Goal: Task Accomplishment & Management: Manage account settings

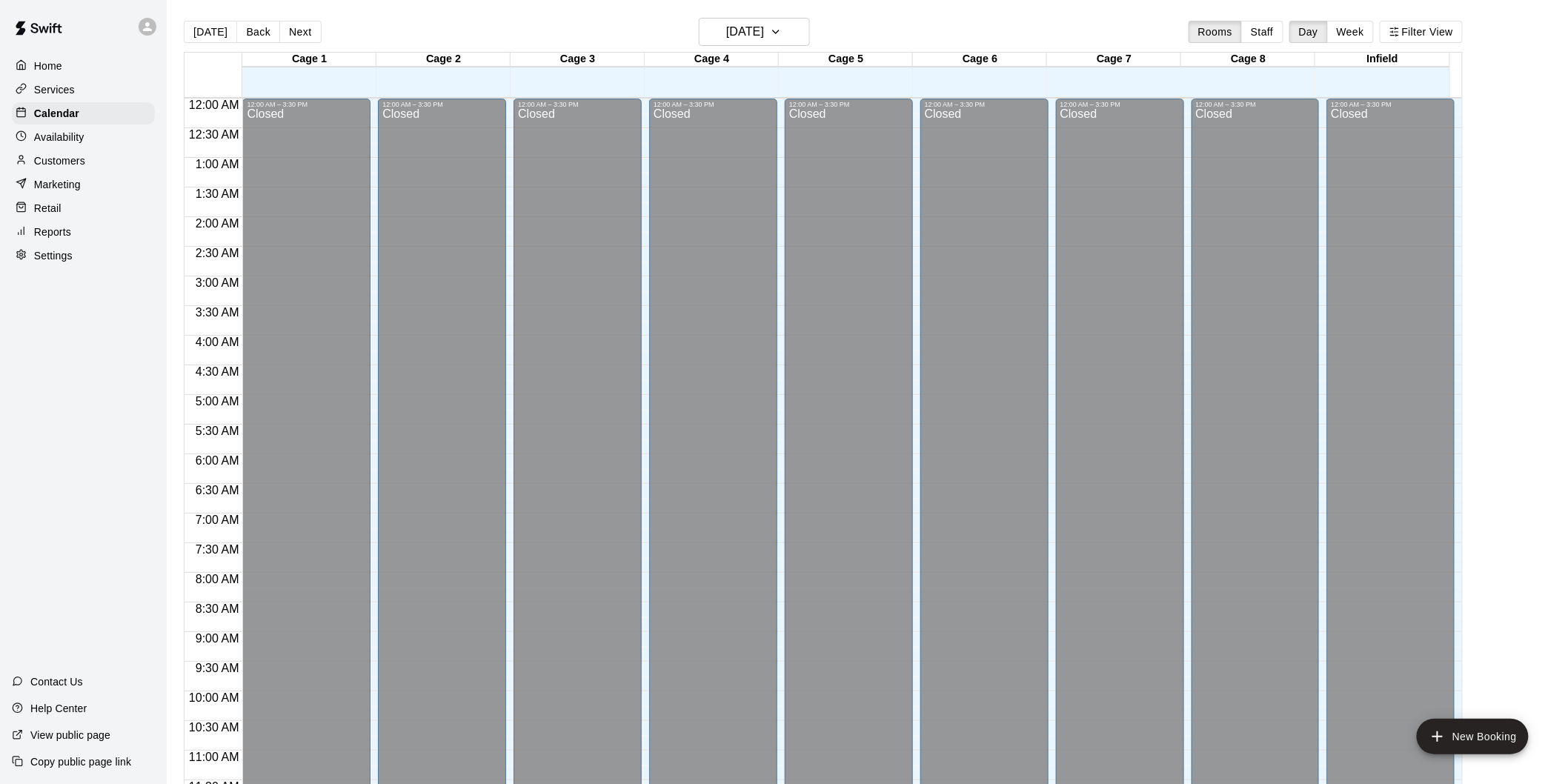
scroll to position [720, 0]
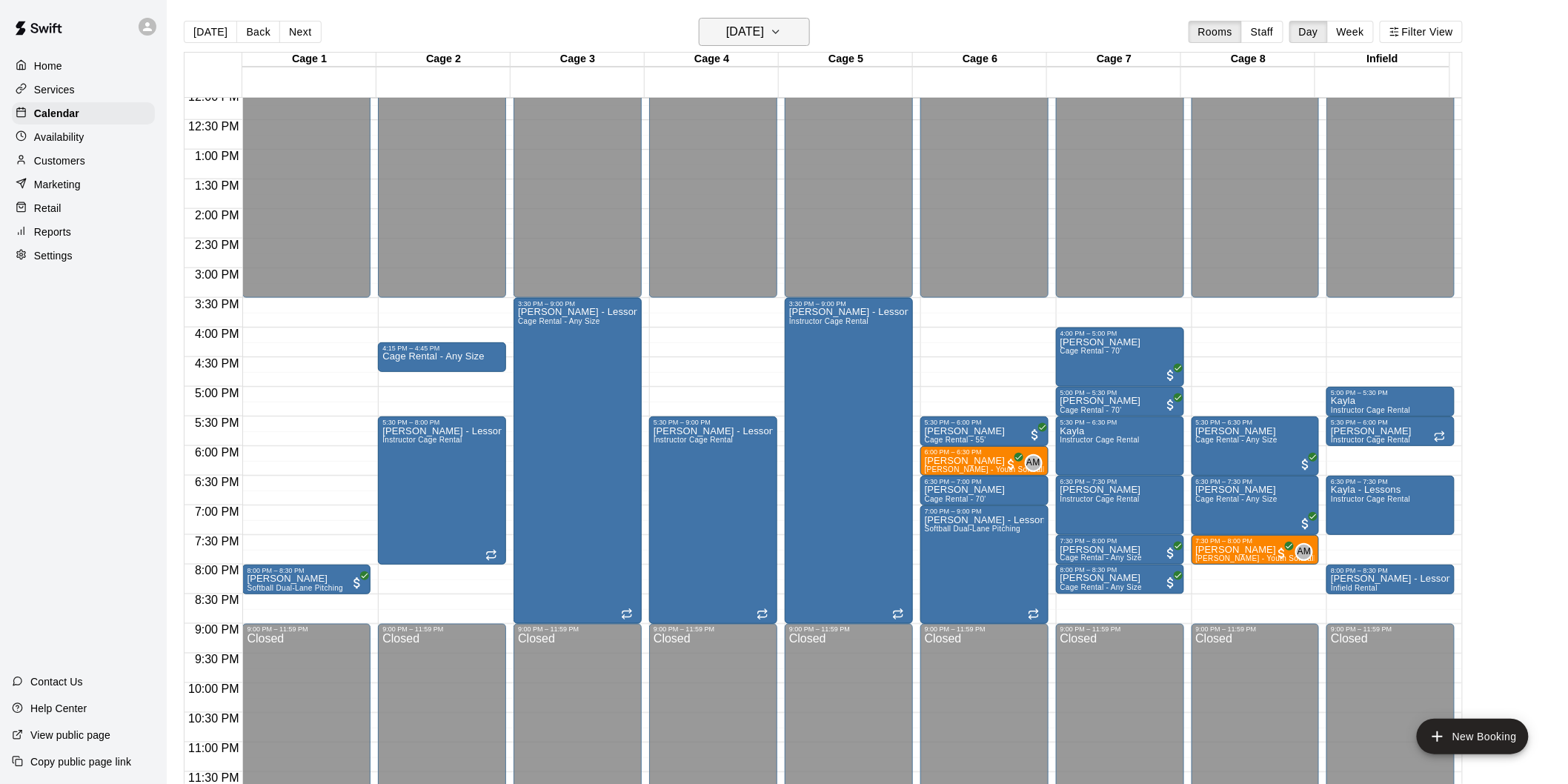
click at [764, 30] on h6 "[DATE]" at bounding box center [745, 32] width 38 height 21
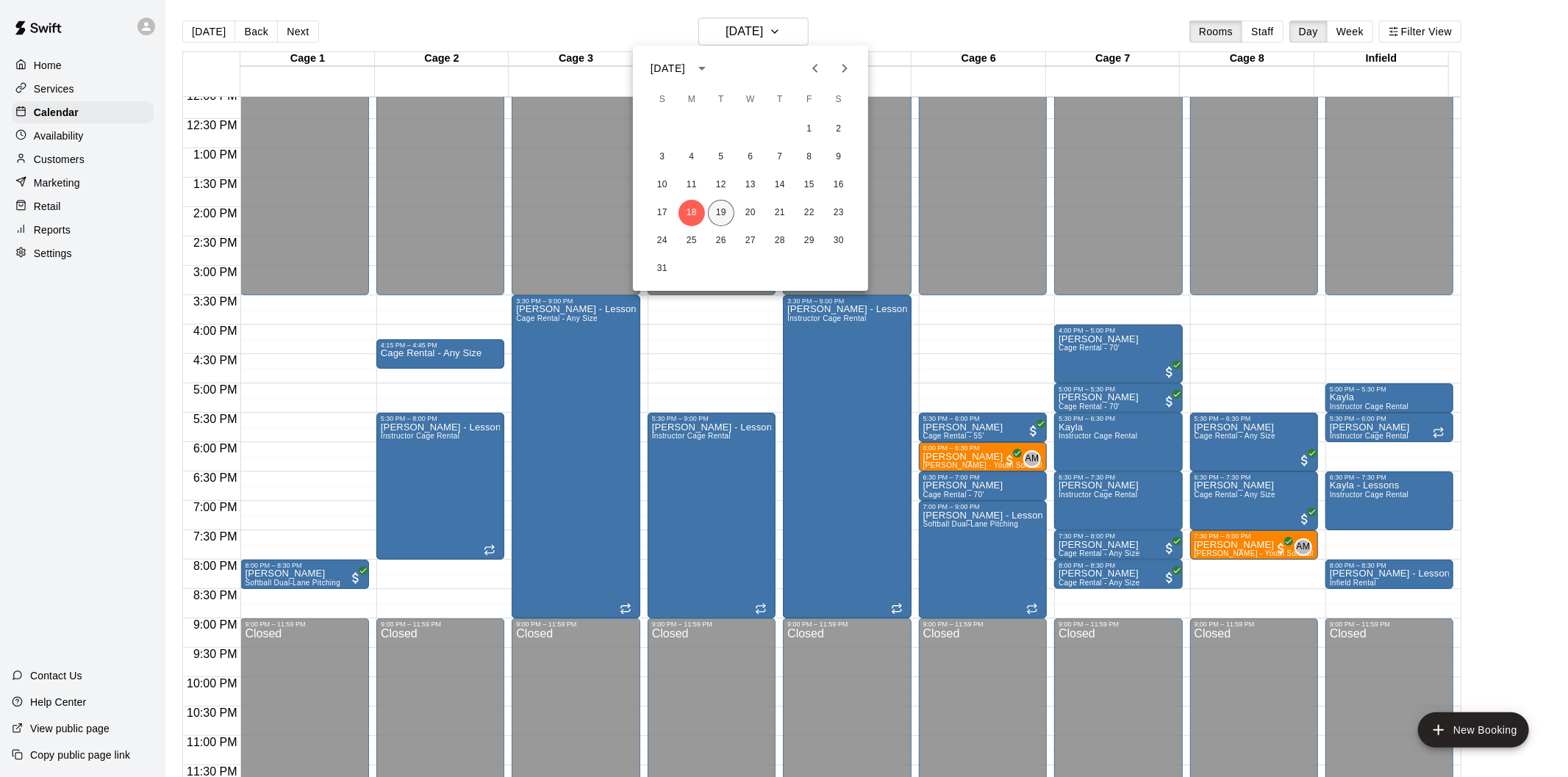
click at [722, 213] on button "19" at bounding box center [721, 213] width 27 height 27
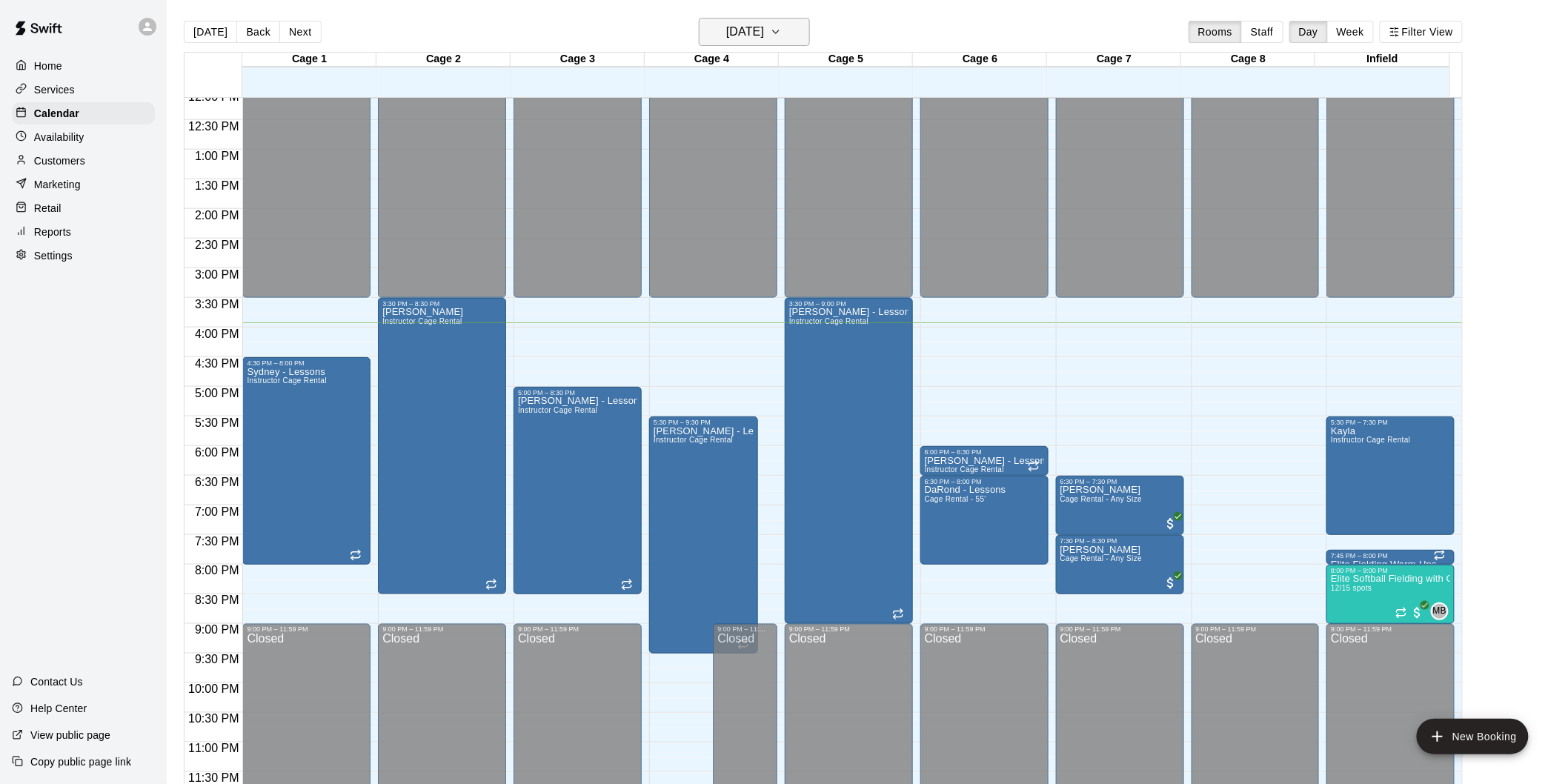
click at [774, 45] on button "[DATE]" at bounding box center [754, 31] width 111 height 28
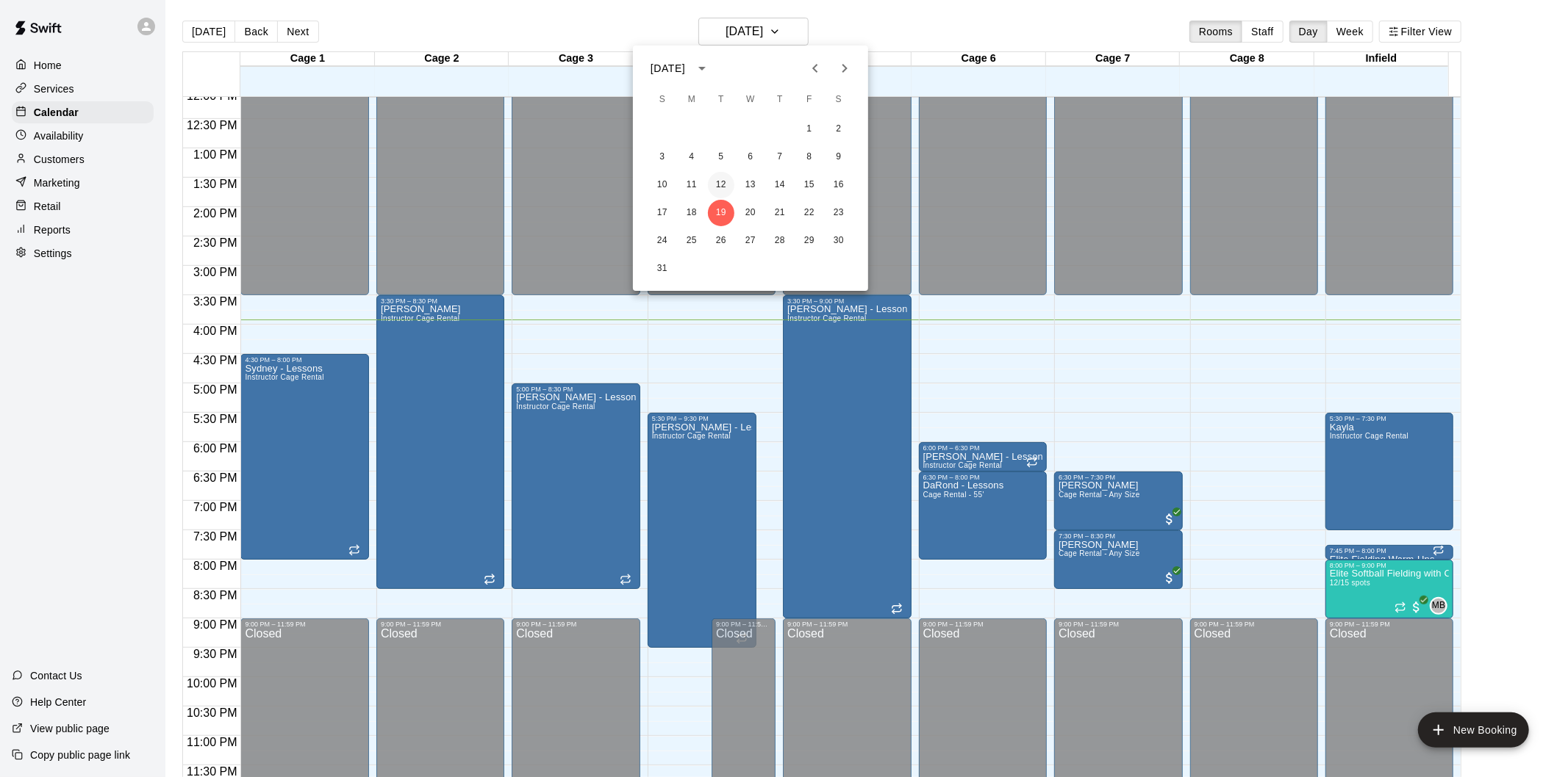
click at [721, 181] on button "12" at bounding box center [721, 185] width 27 height 27
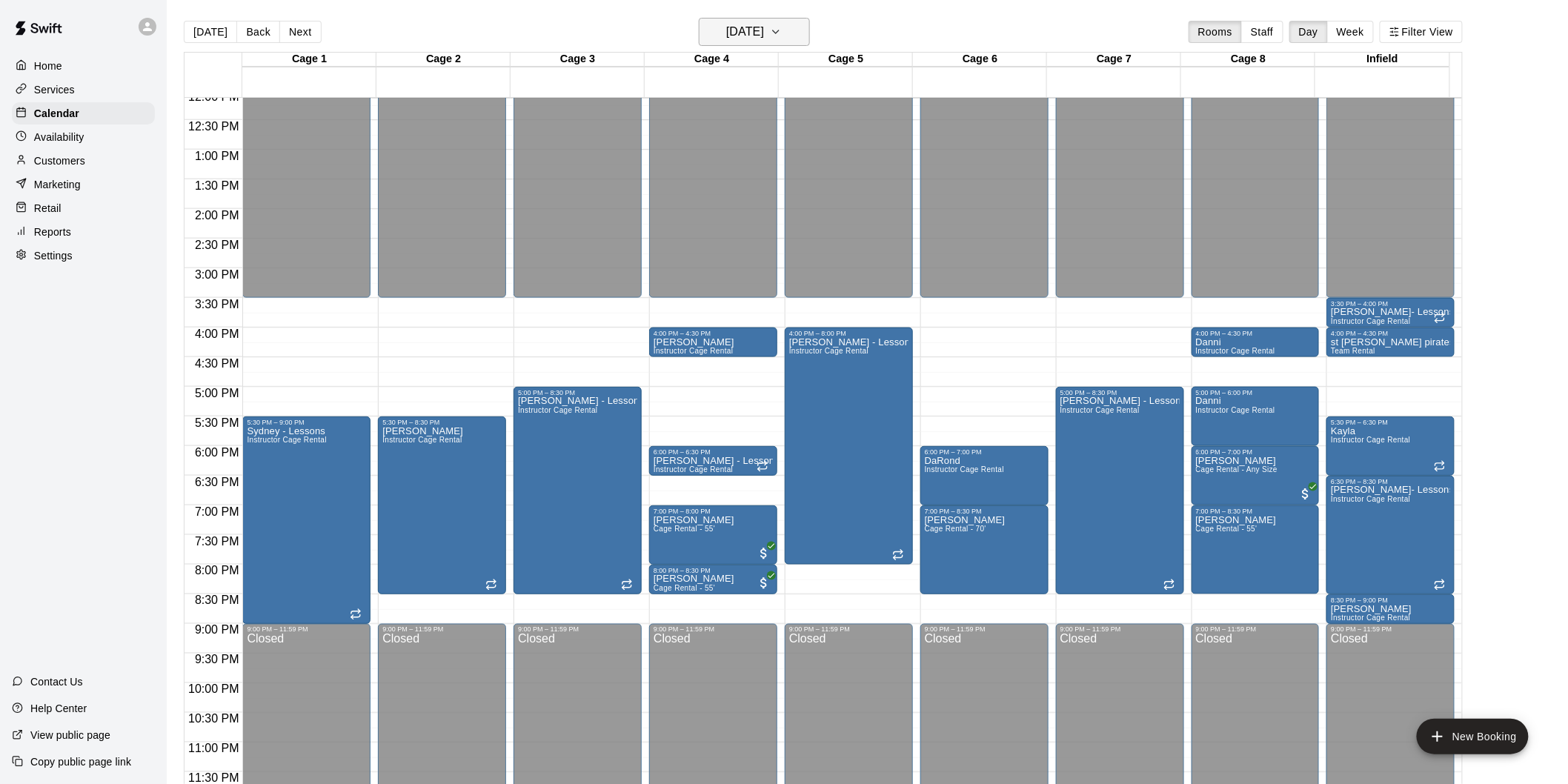
click at [728, 30] on h6 "[DATE]" at bounding box center [745, 32] width 38 height 21
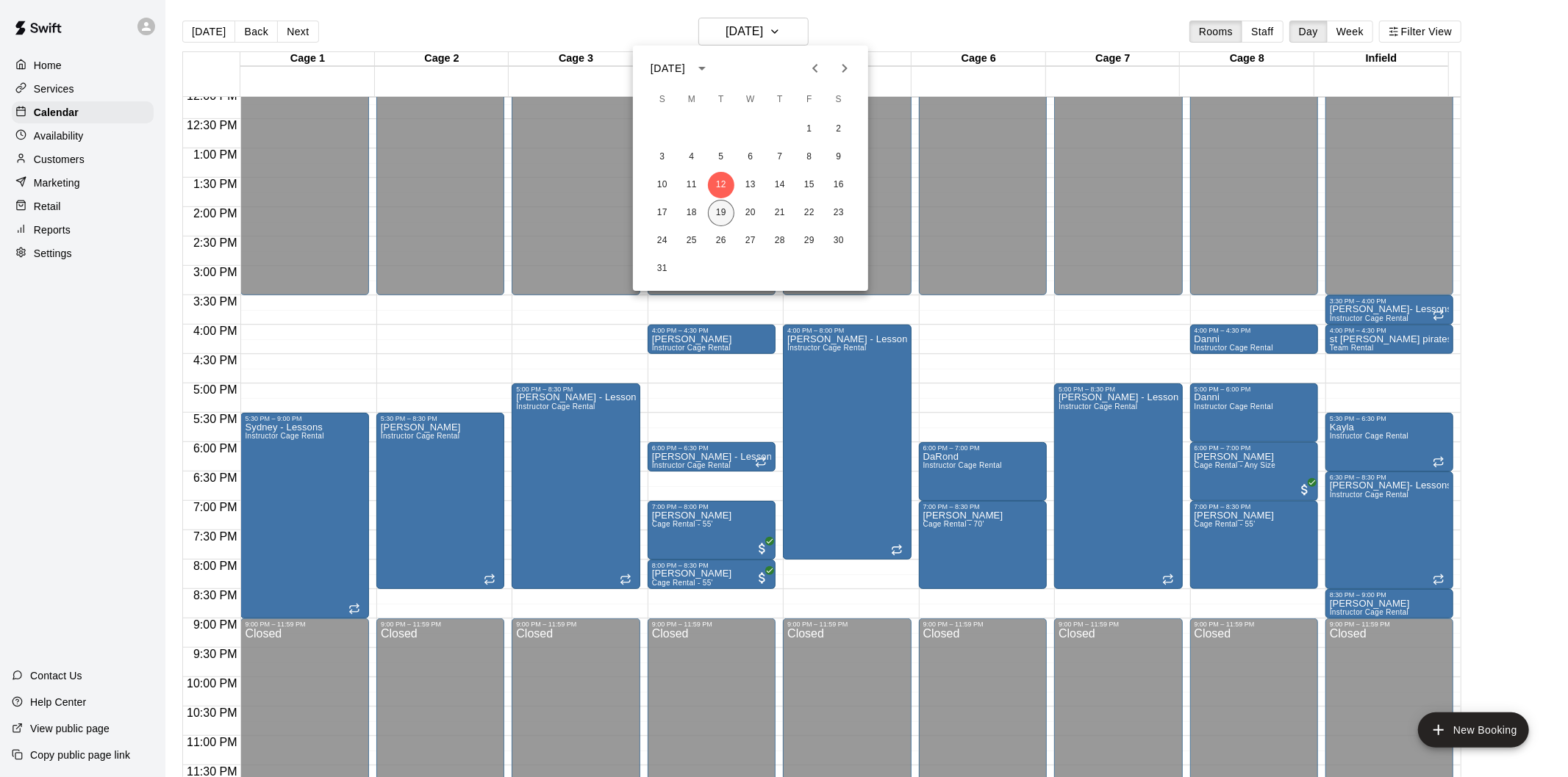
click at [716, 223] on button "19" at bounding box center [721, 213] width 27 height 27
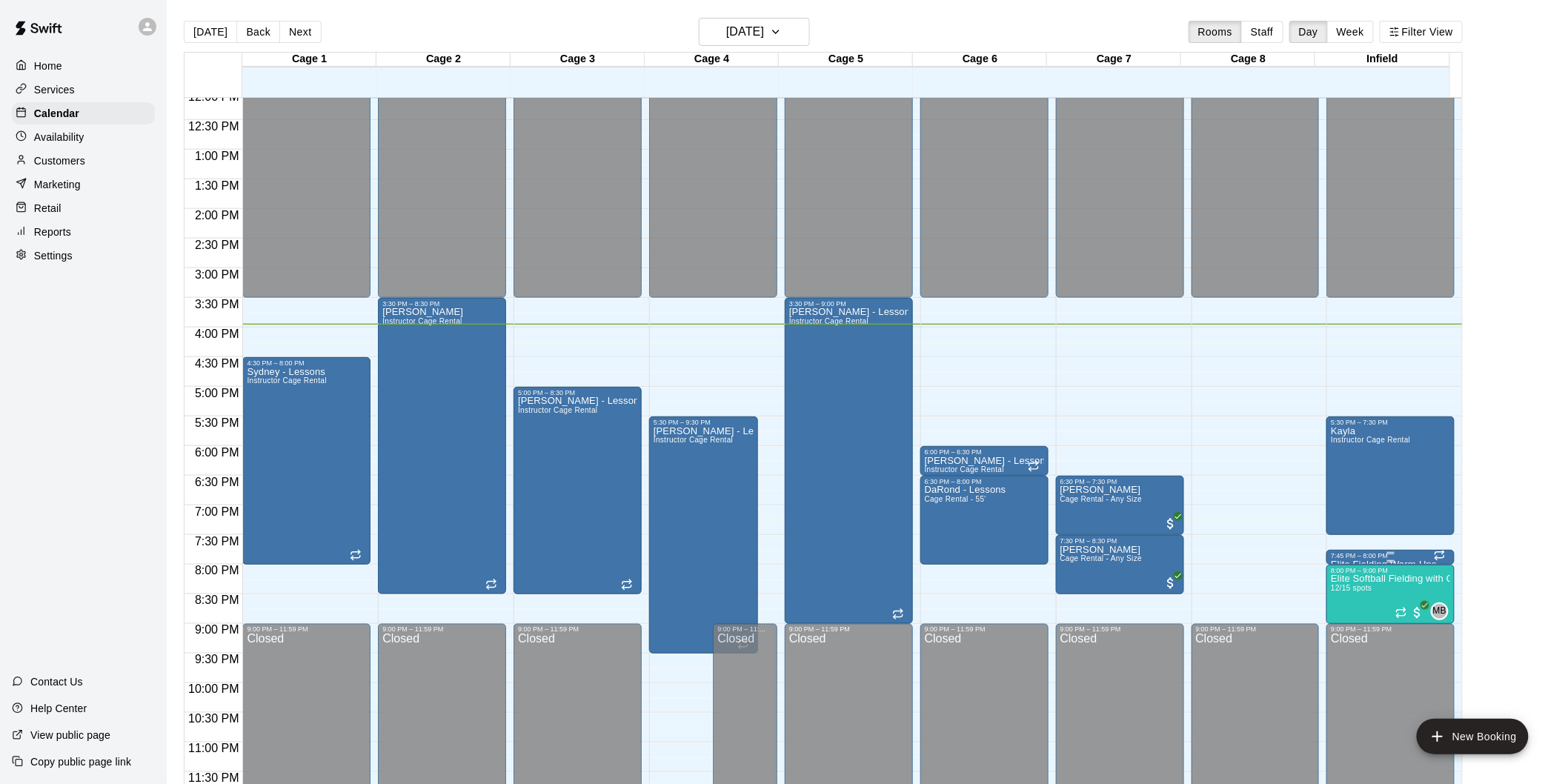
click at [1417, 558] on div "7:45 PM – 8:00 PM" at bounding box center [1391, 556] width 119 height 8
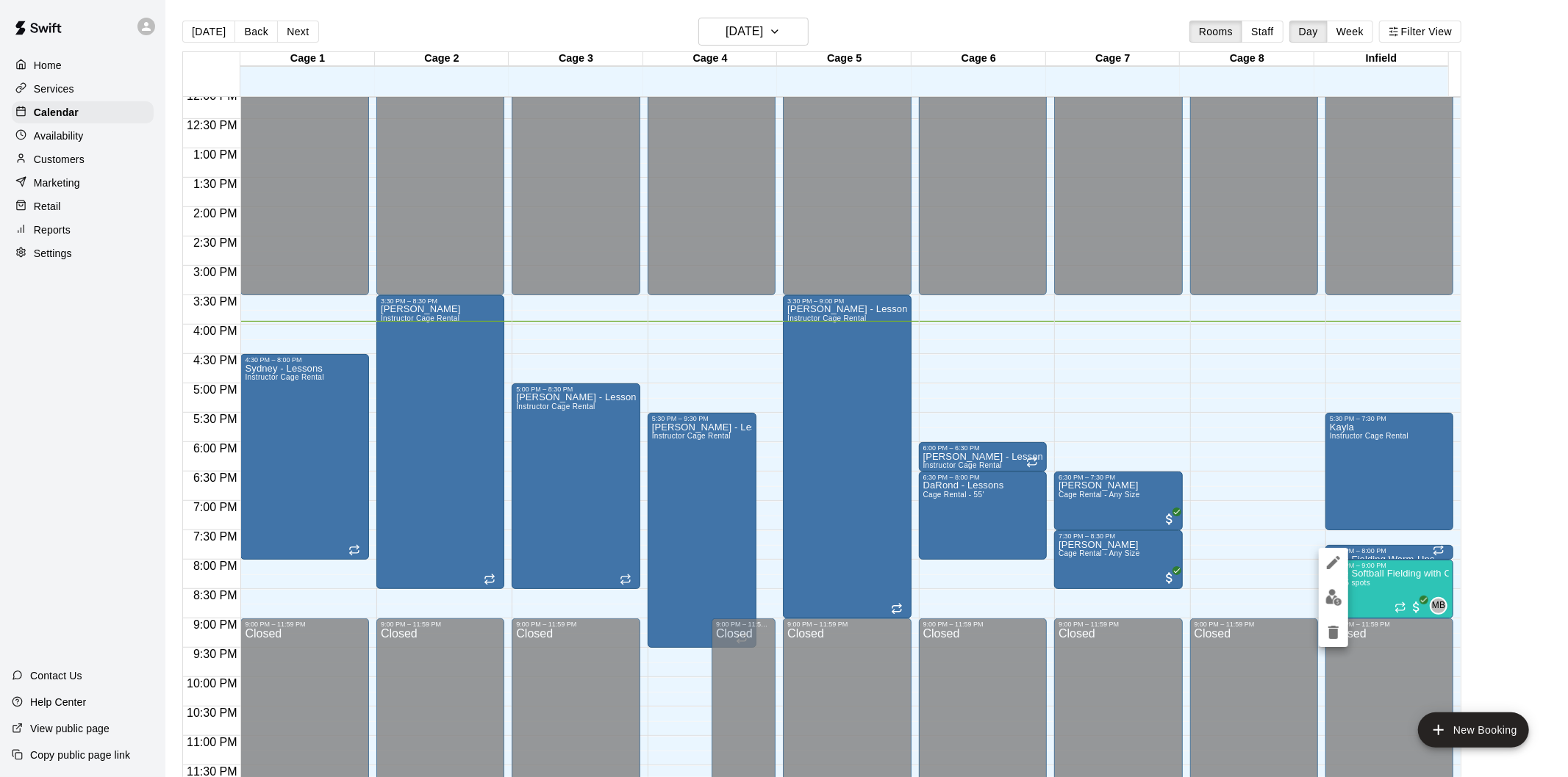
click at [1230, 524] on div at bounding box center [784, 388] width 1568 height 777
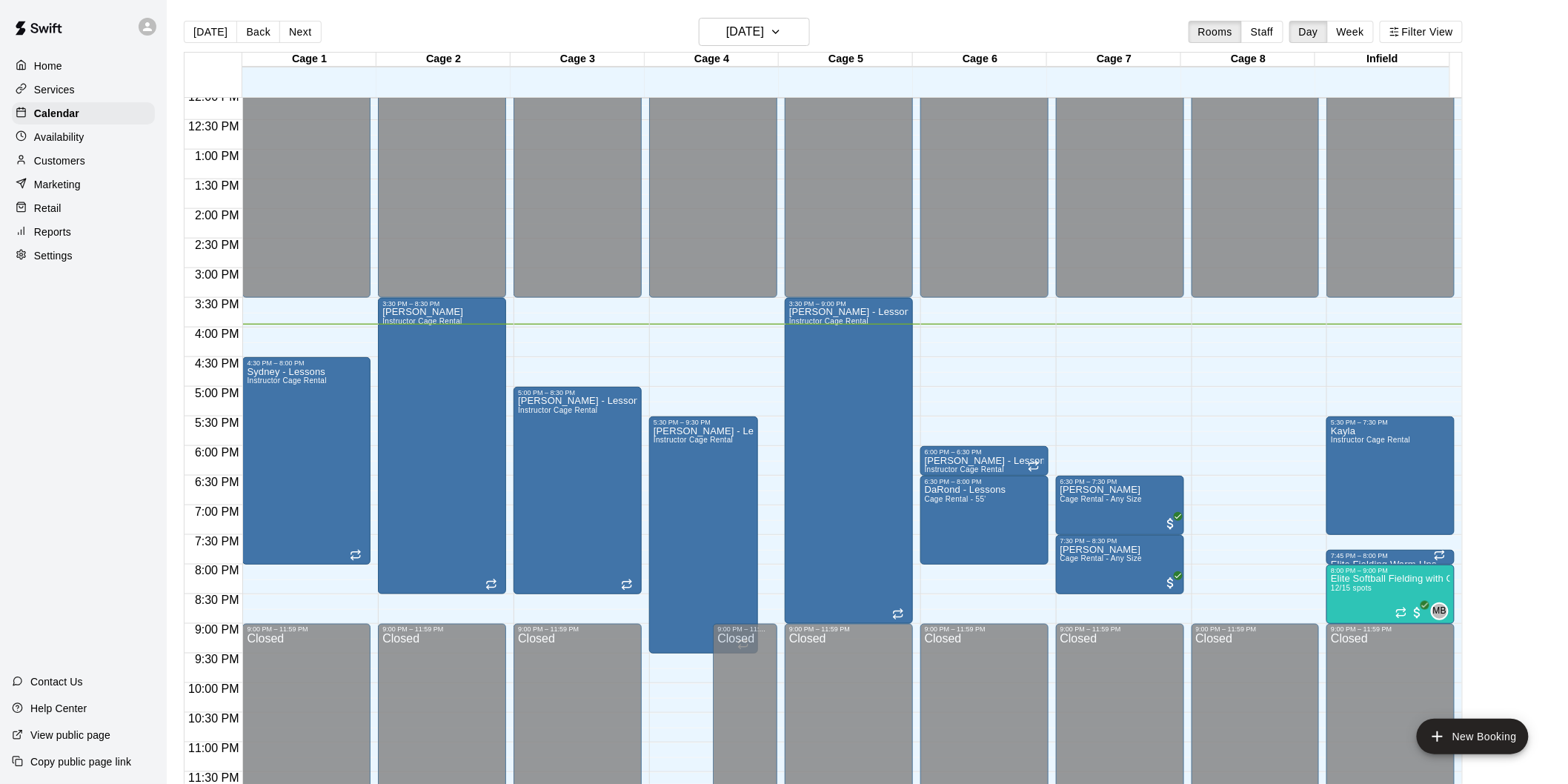
drag, startPoint x: 1368, startPoint y: 558, endPoint x: 1301, endPoint y: 581, distance: 70.8
click at [1301, 581] on div "12:00 AM – 3:30 PM Closed 9:00 PM – 11:59 PM Closed" at bounding box center [1255, 90] width 128 height 1423
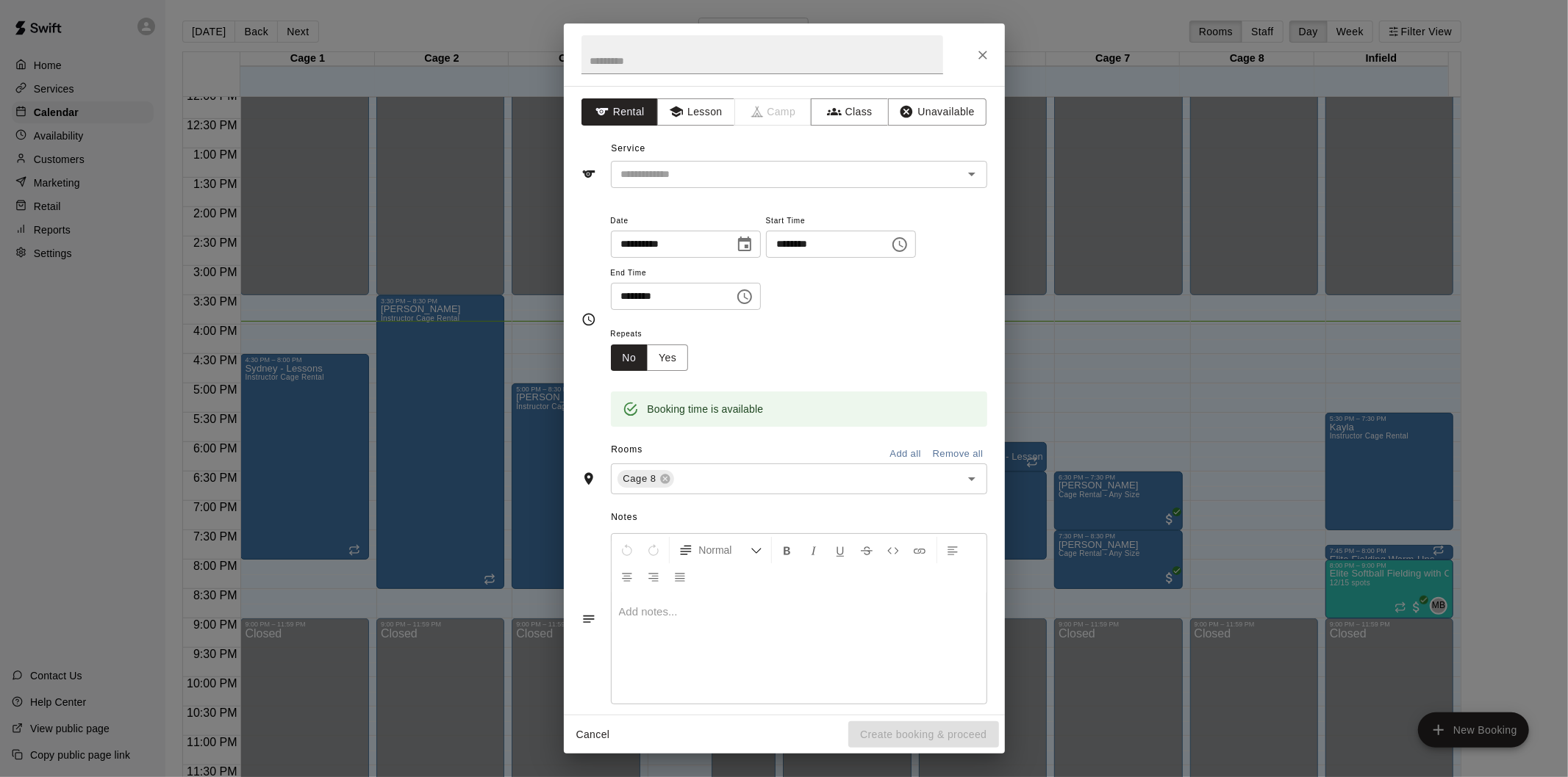
click at [1092, 399] on div "**********" at bounding box center [784, 388] width 1568 height 777
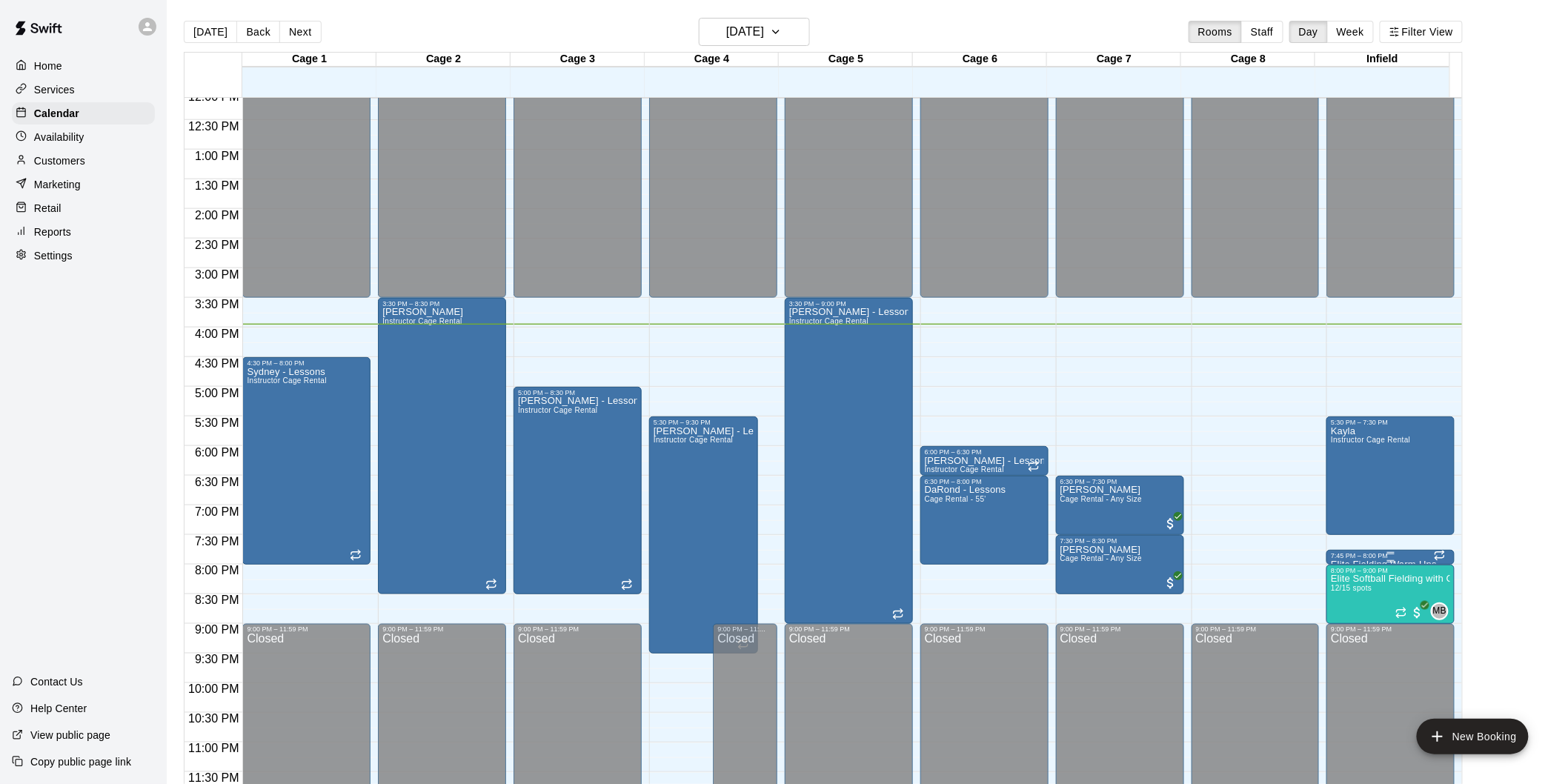
click at [1360, 554] on div "7:45 PM – 8:00 PM" at bounding box center [1391, 556] width 119 height 8
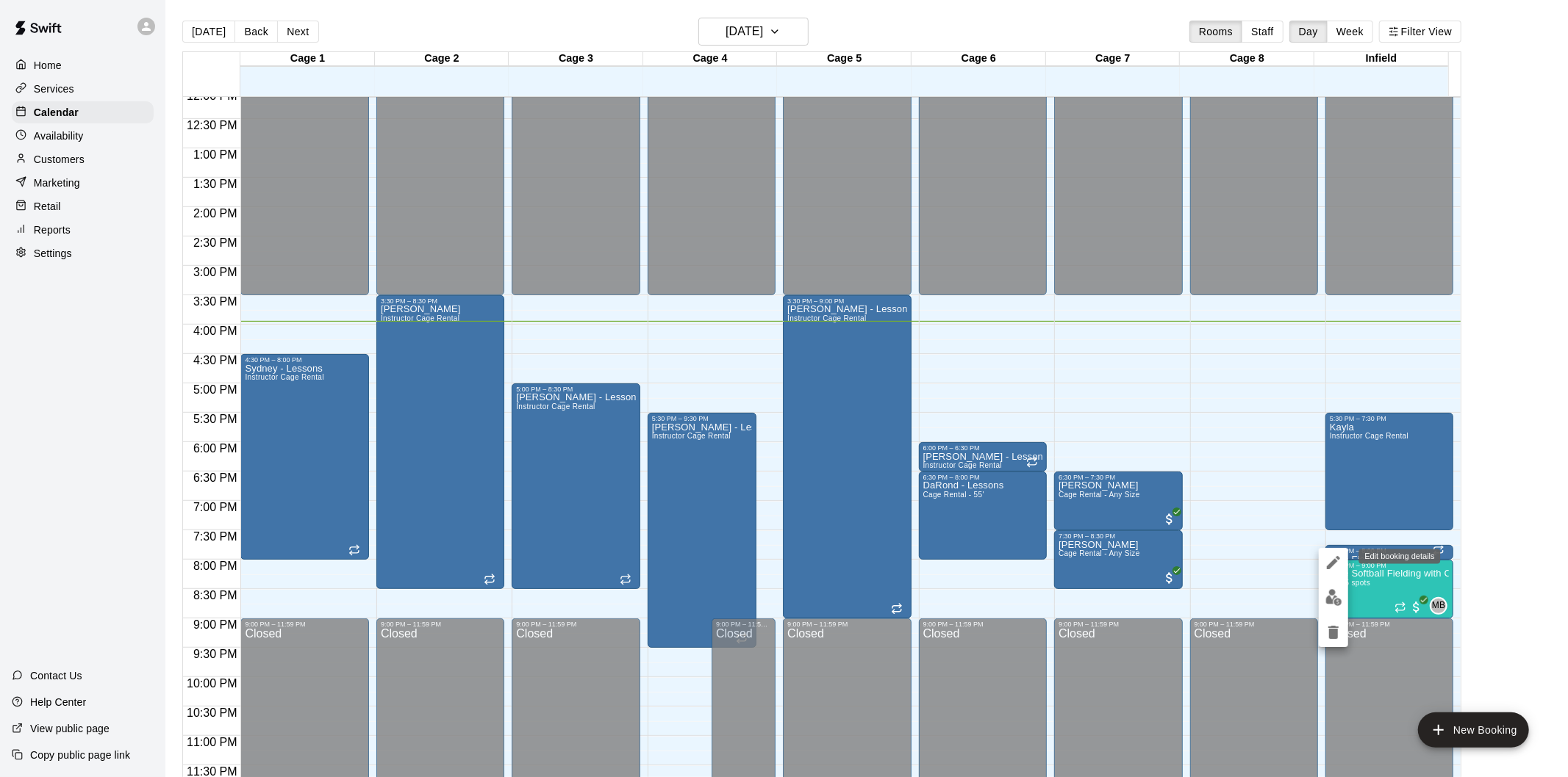
click at [1340, 559] on icon "edit" at bounding box center [1333, 563] width 18 height 18
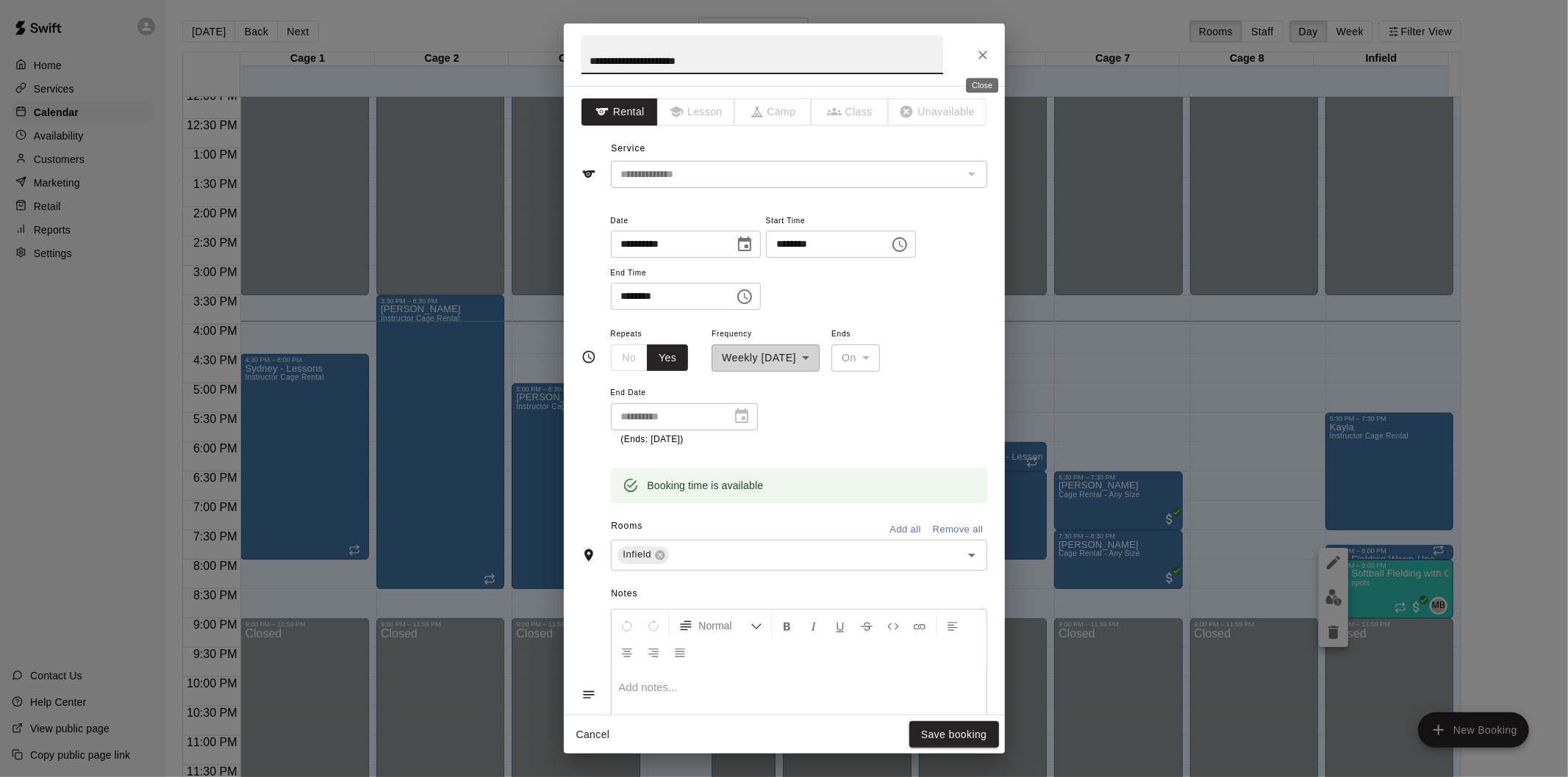
click at [979, 57] on icon "Close" at bounding box center [983, 55] width 15 height 15
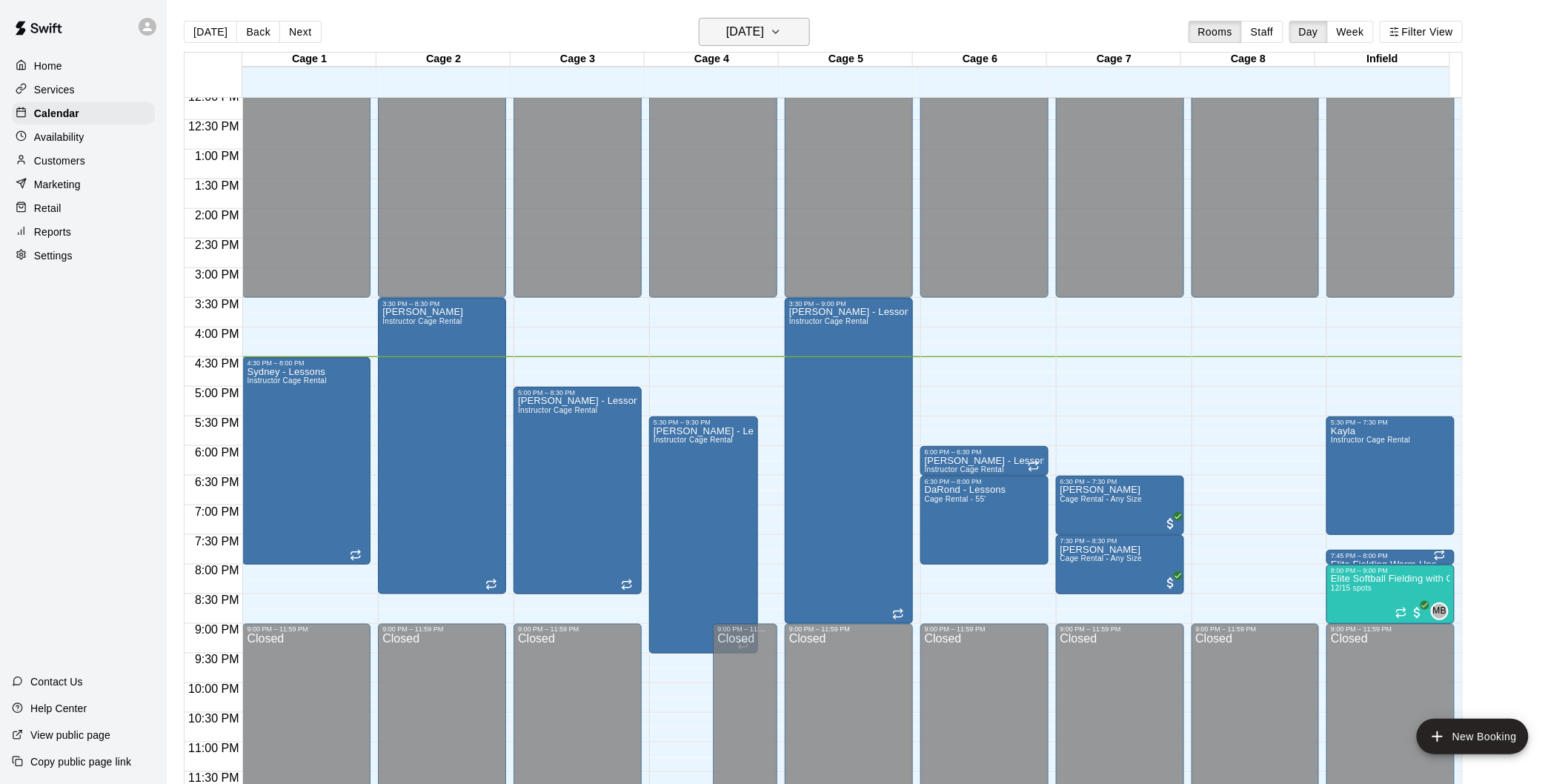
click at [782, 25] on icon "button" at bounding box center [776, 31] width 12 height 18
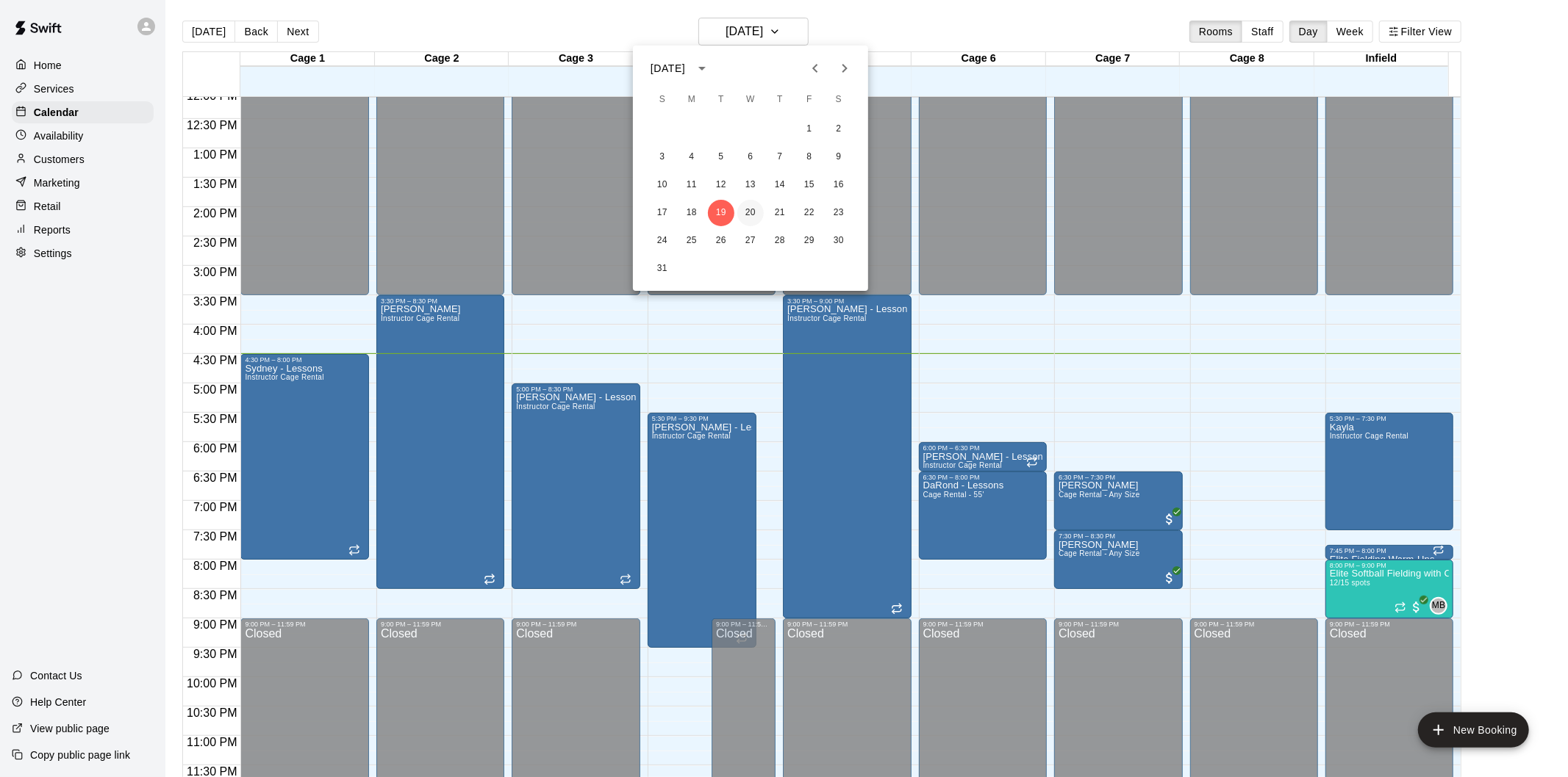
click at [744, 217] on button "20" at bounding box center [751, 213] width 27 height 27
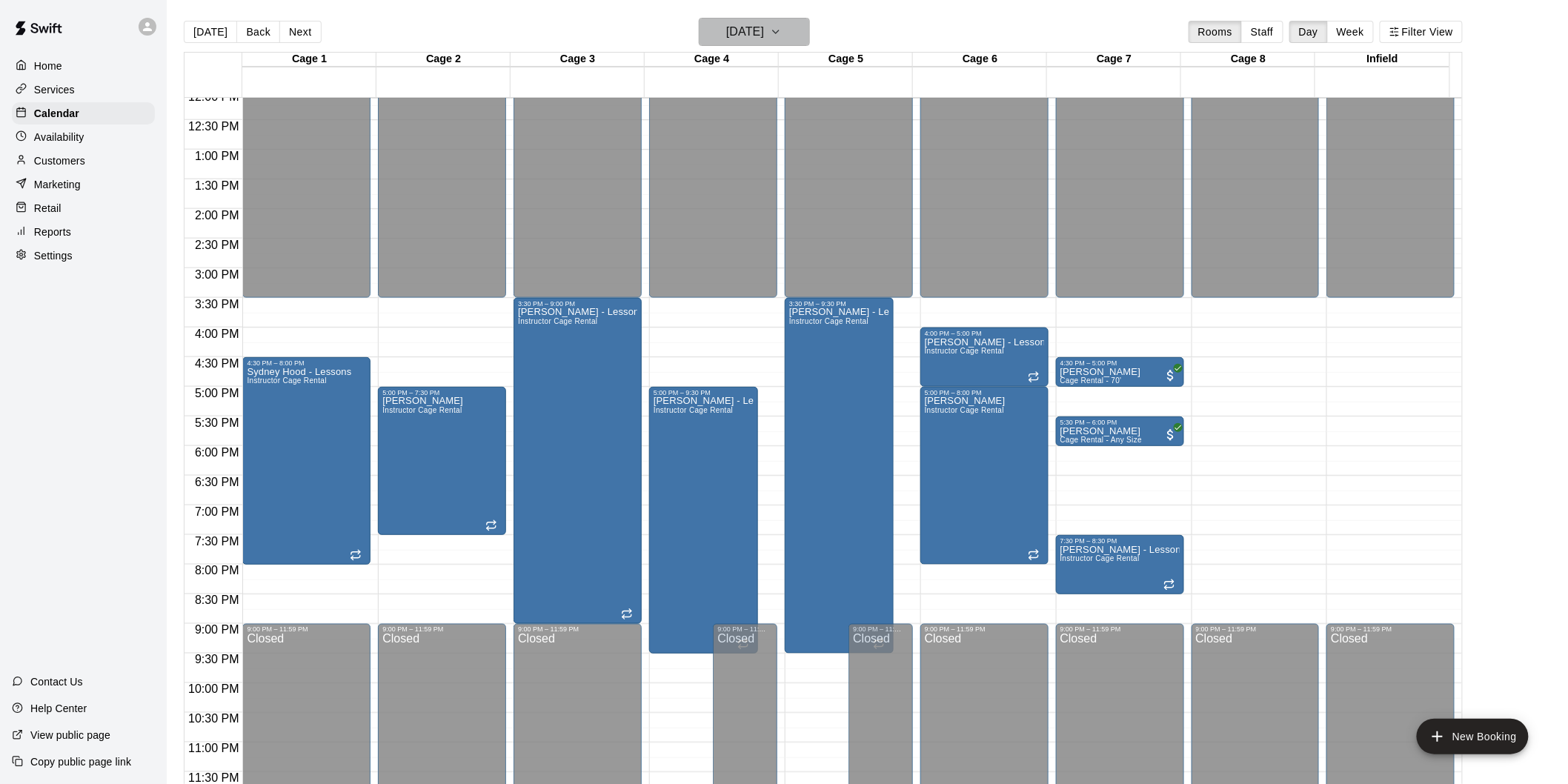
click at [746, 28] on h6 "[DATE]" at bounding box center [745, 32] width 38 height 21
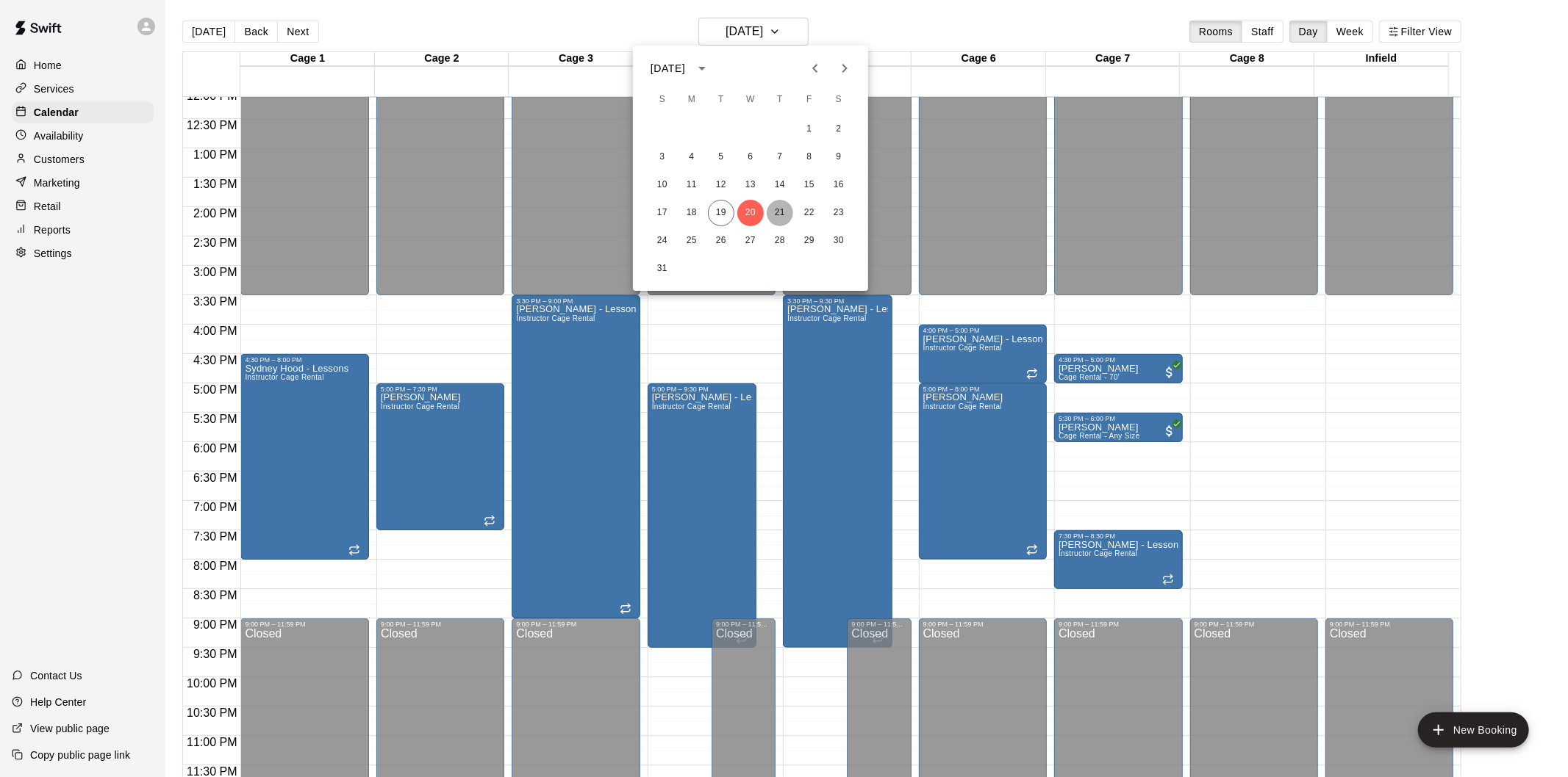
click at [776, 208] on button "21" at bounding box center [780, 213] width 27 height 27
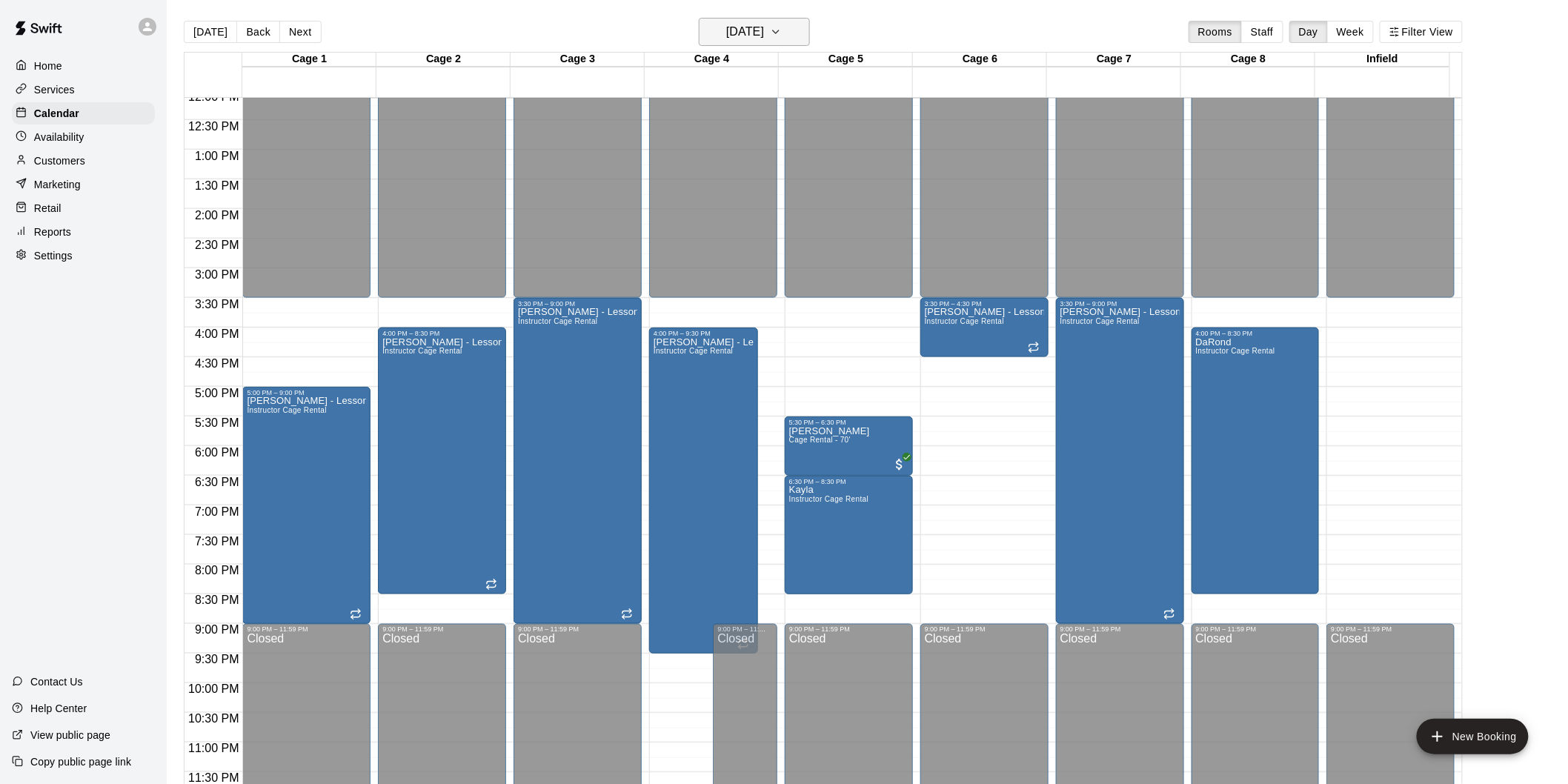
click at [747, 31] on h6 "[DATE]" at bounding box center [745, 32] width 38 height 21
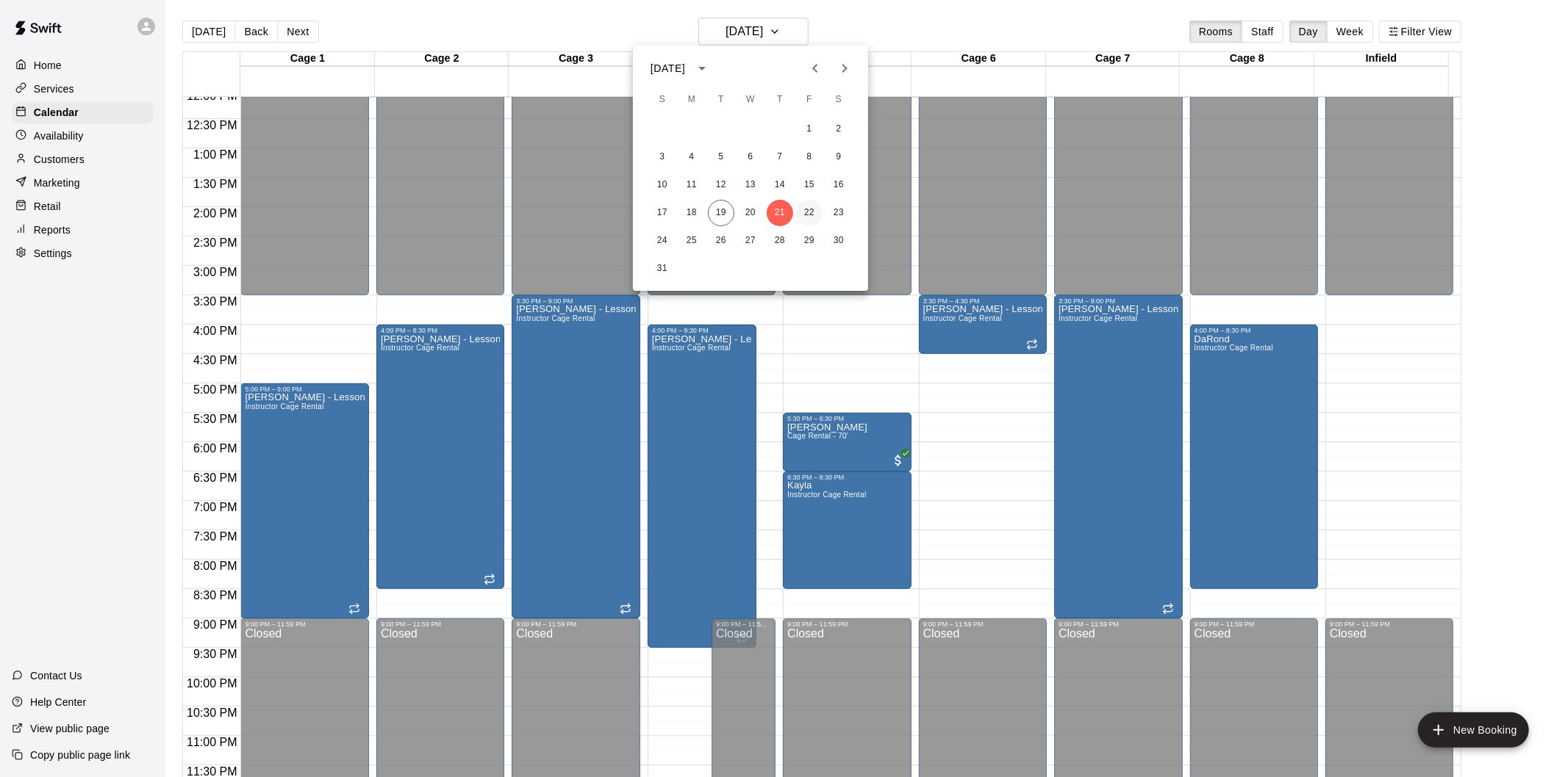
click at [802, 208] on button "22" at bounding box center [810, 213] width 27 height 27
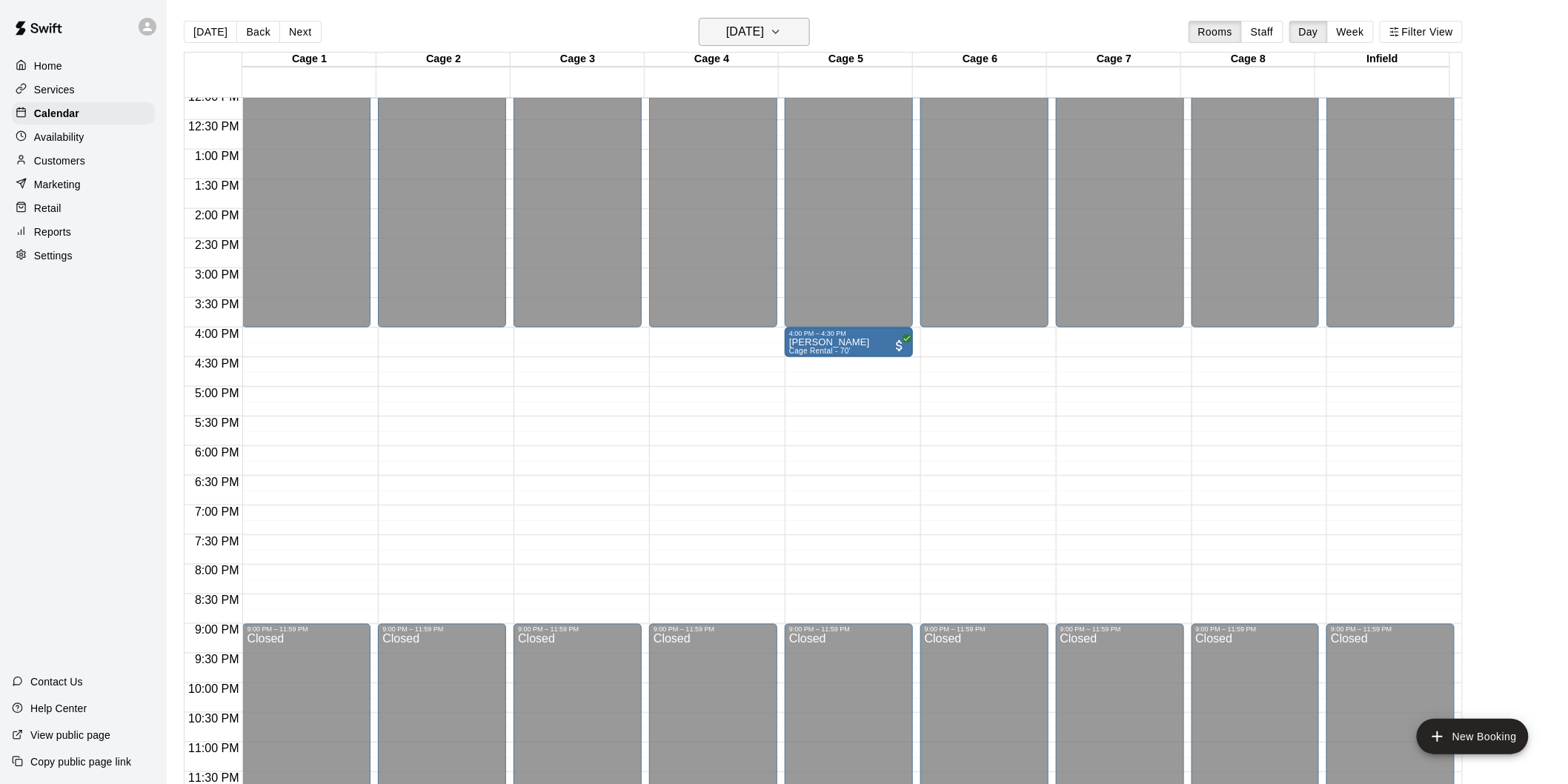
click at [752, 38] on h6 "[DATE]" at bounding box center [745, 32] width 38 height 21
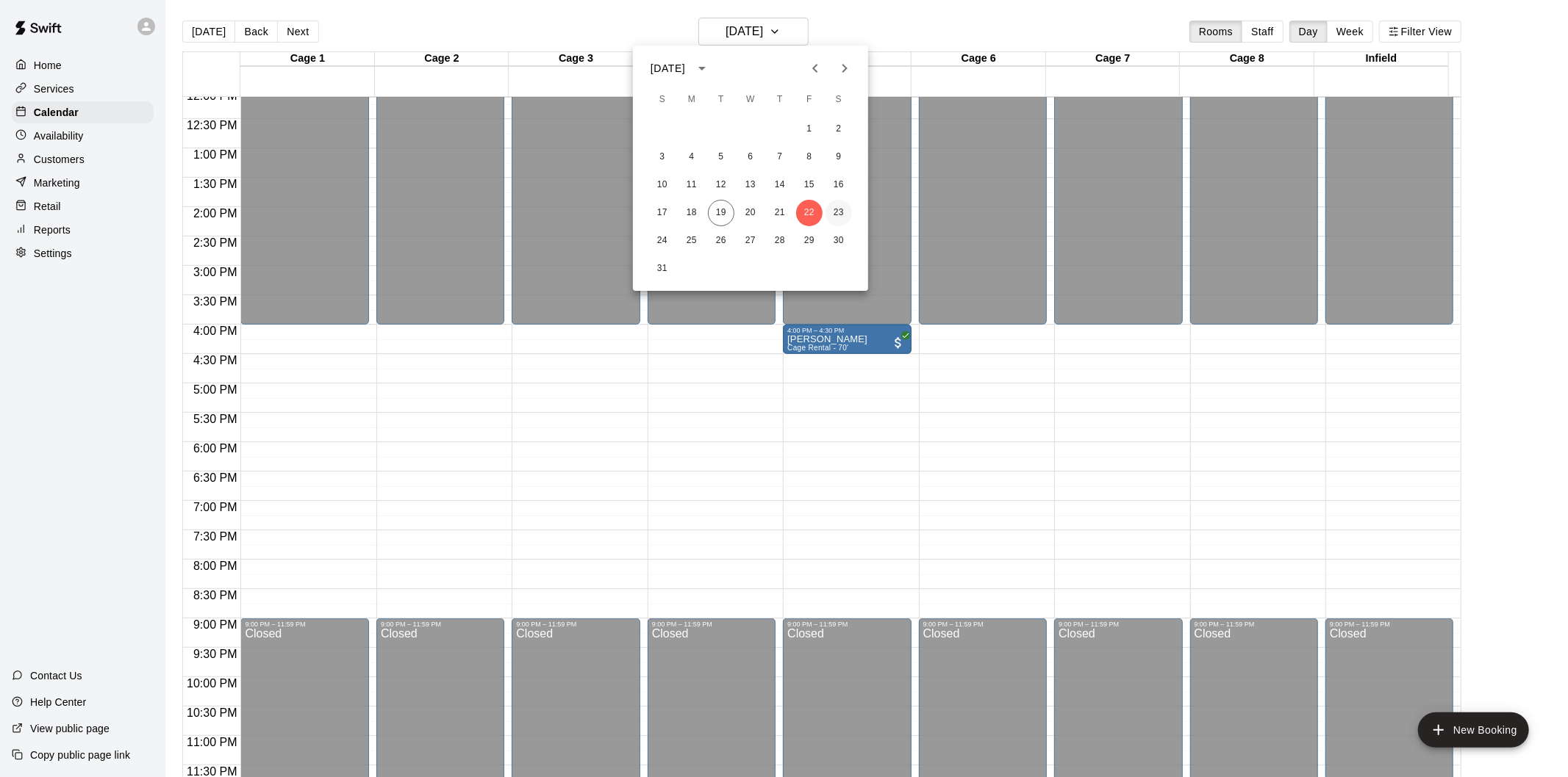
click at [832, 215] on button "23" at bounding box center [839, 213] width 27 height 27
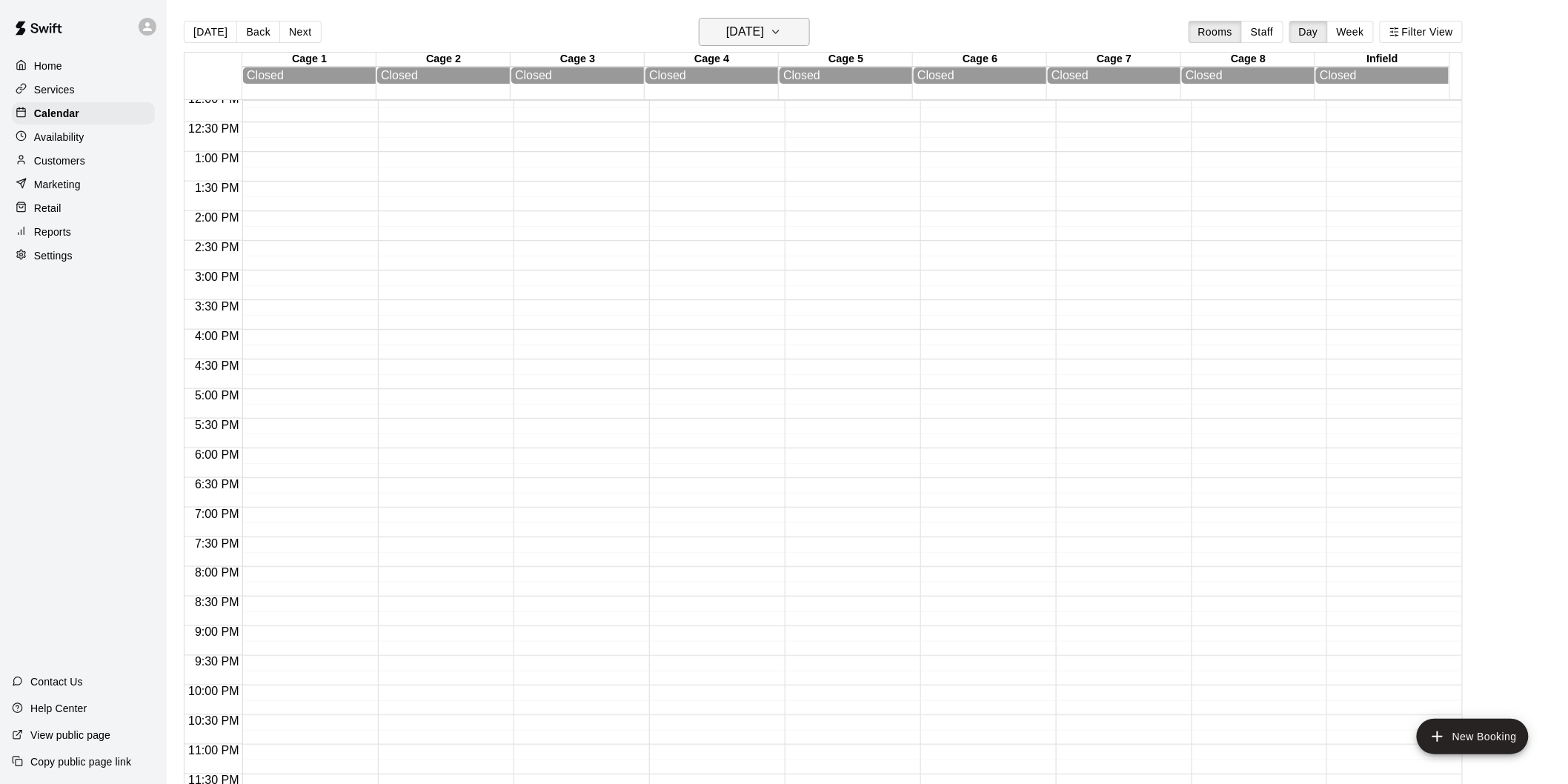
click at [735, 31] on h6 "[DATE]" at bounding box center [745, 32] width 38 height 21
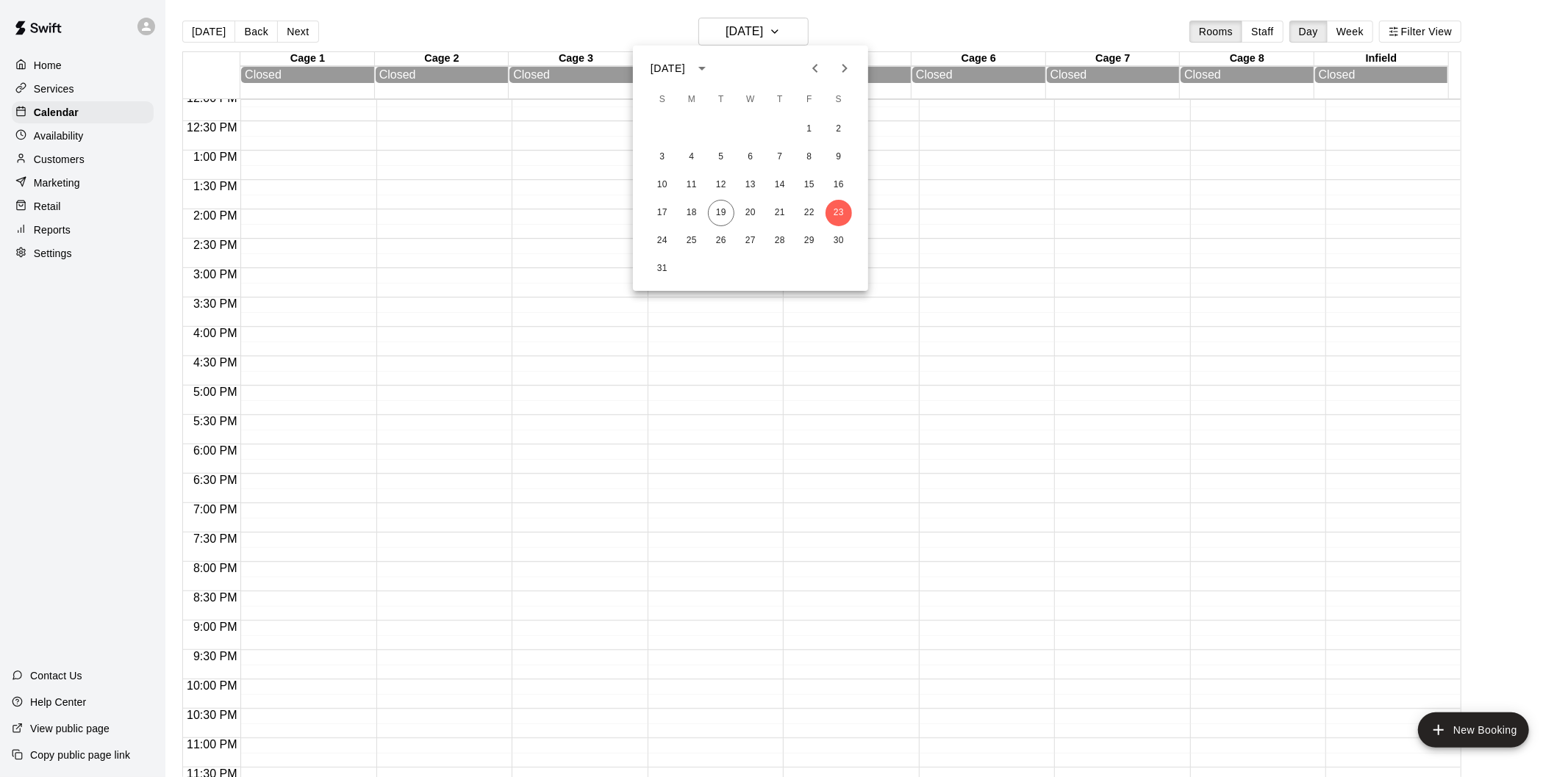
click at [493, 480] on div at bounding box center [784, 388] width 1568 height 777
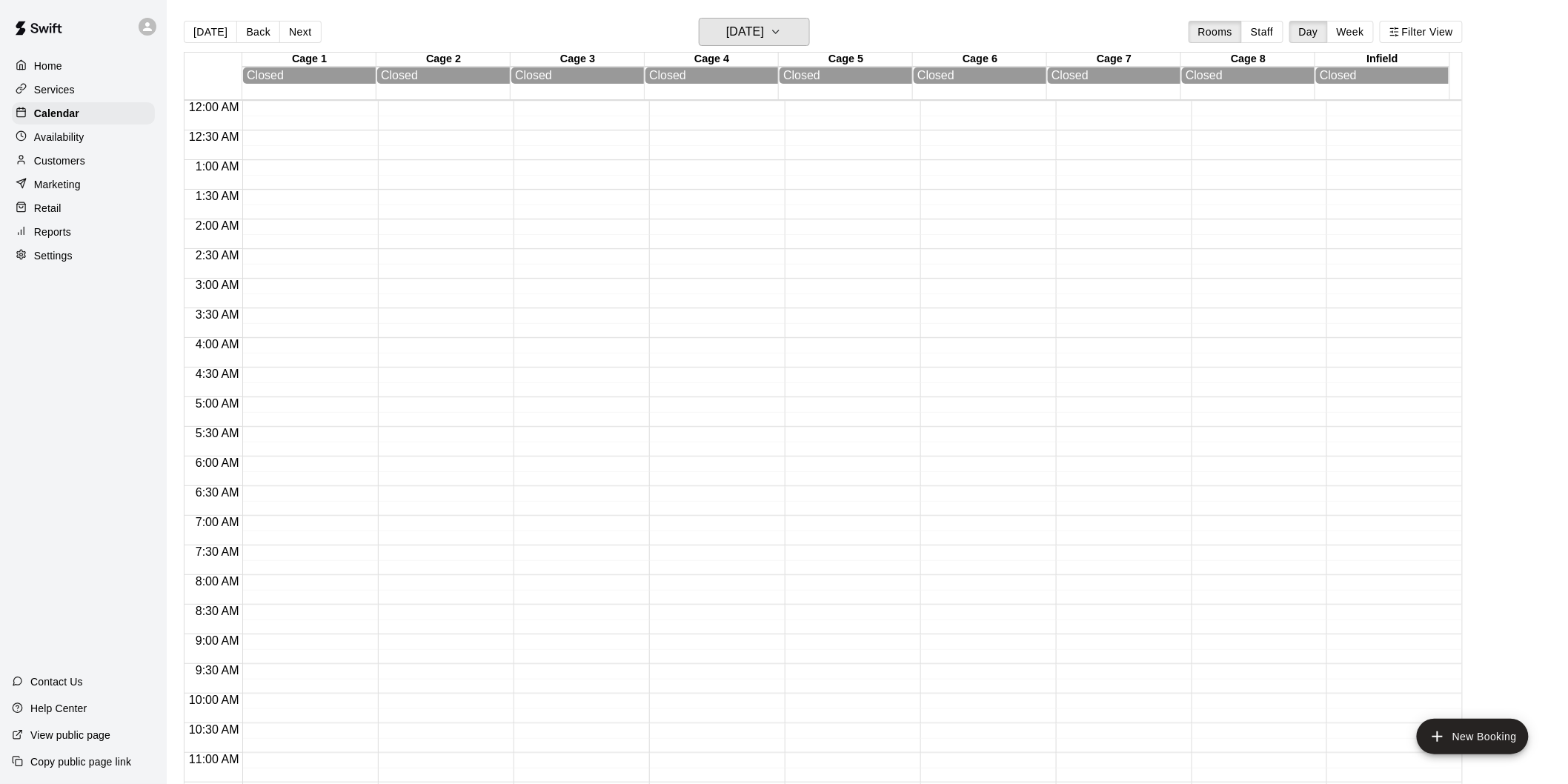
scroll to position [82, 0]
click at [764, 28] on h6 "[DATE]" at bounding box center [745, 32] width 38 height 21
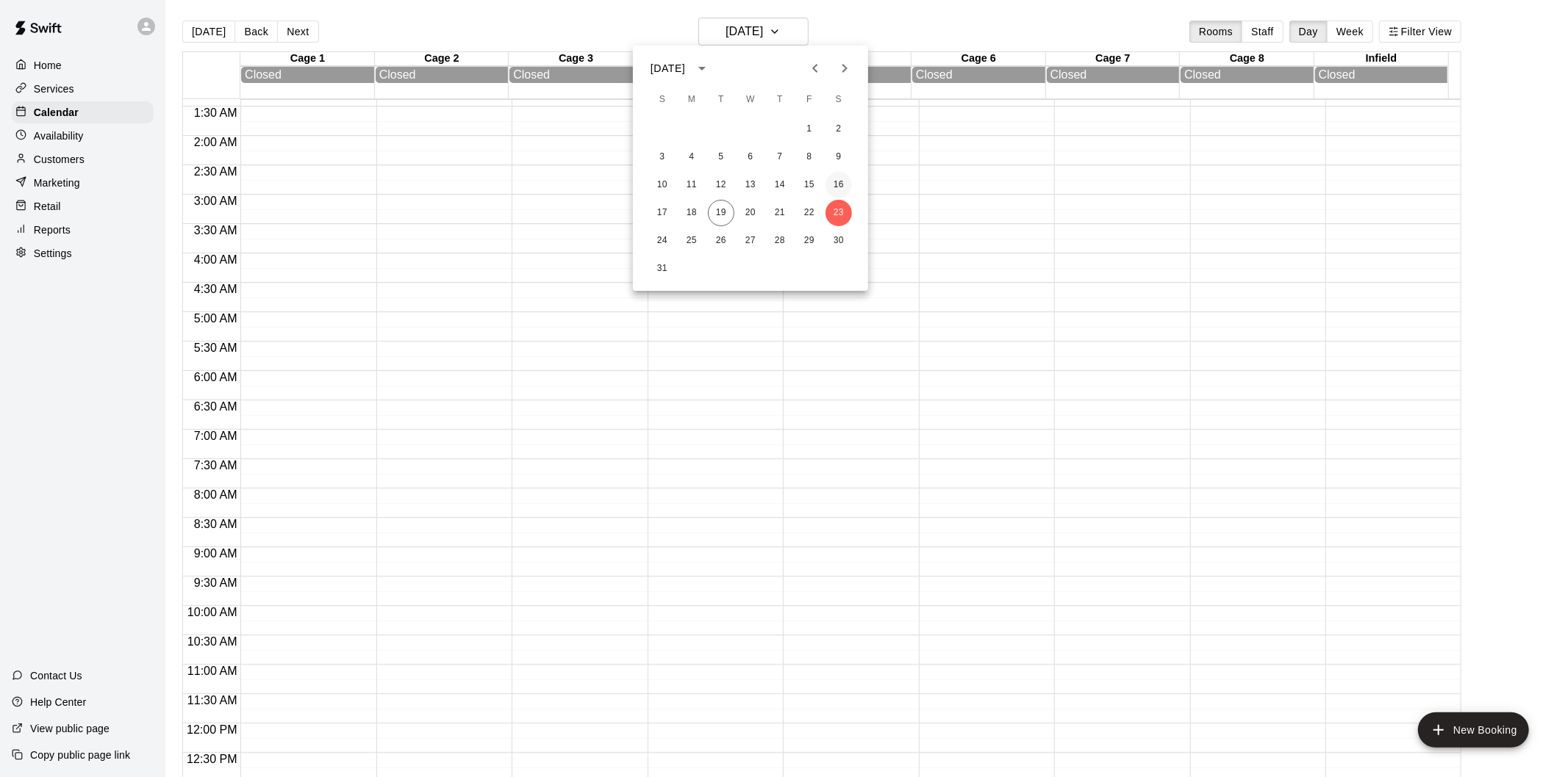
click at [833, 180] on button "16" at bounding box center [839, 185] width 27 height 27
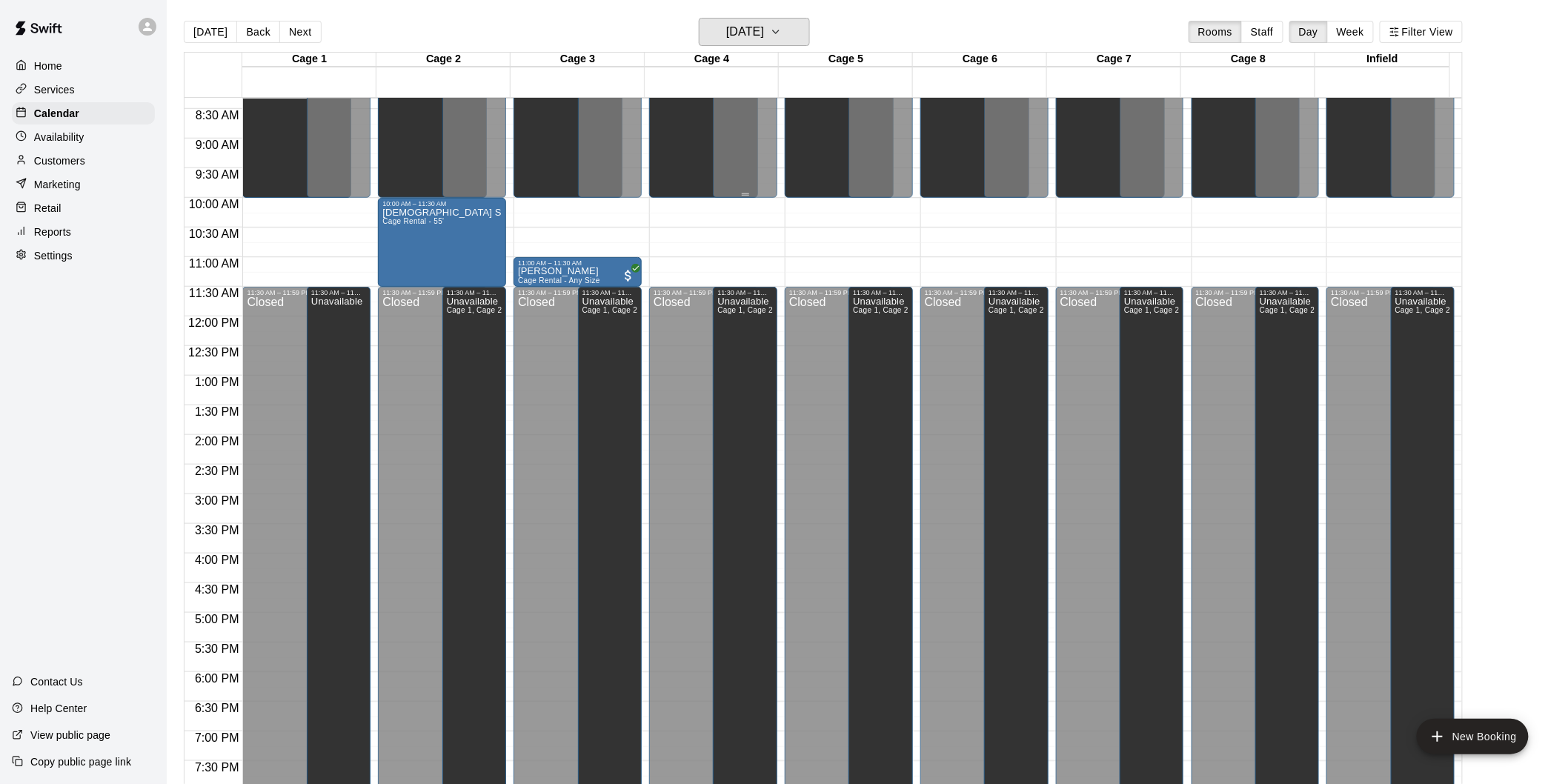
scroll to position [720, 0]
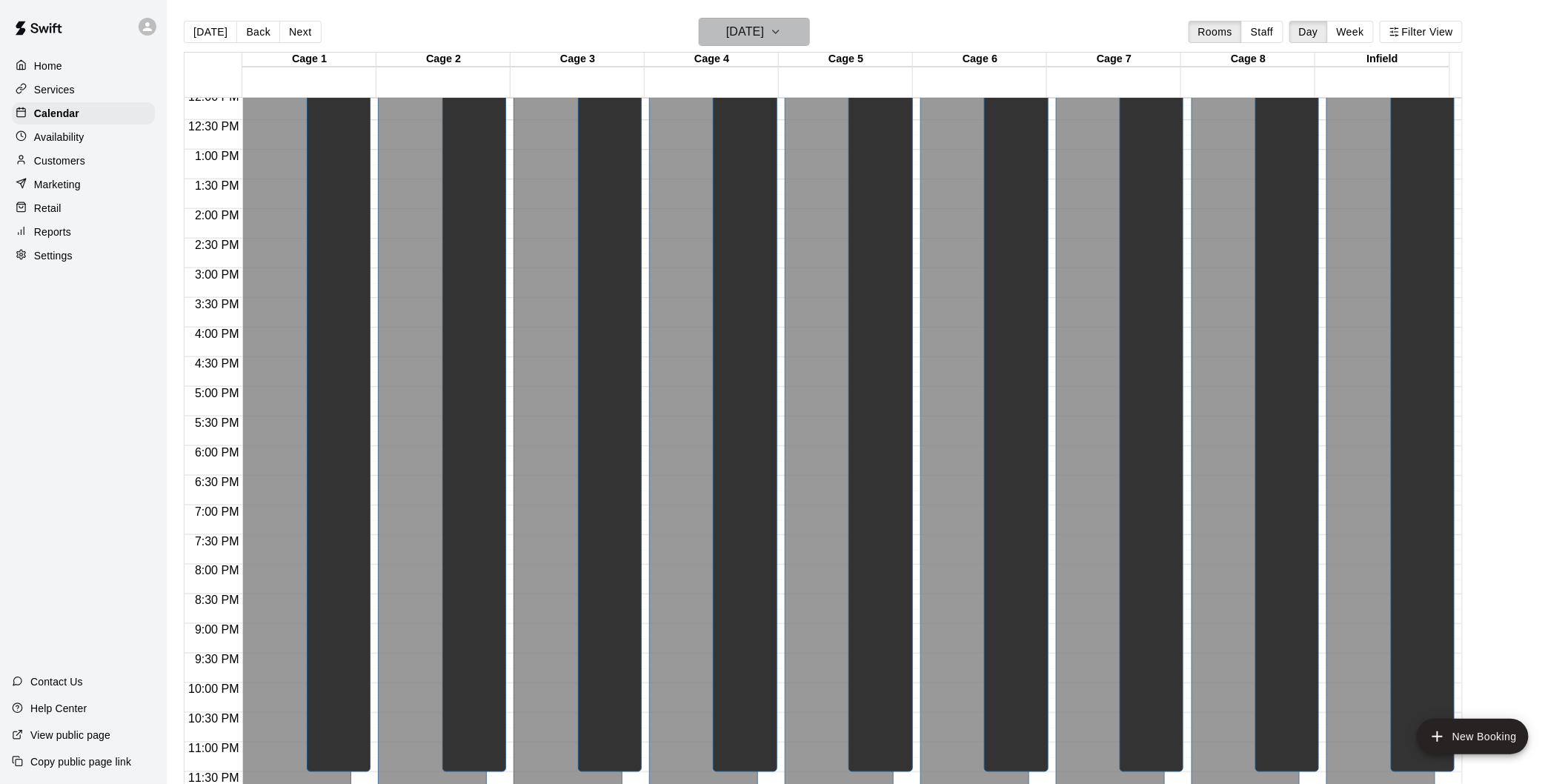
click at [764, 26] on h6 "[DATE]" at bounding box center [745, 32] width 38 height 21
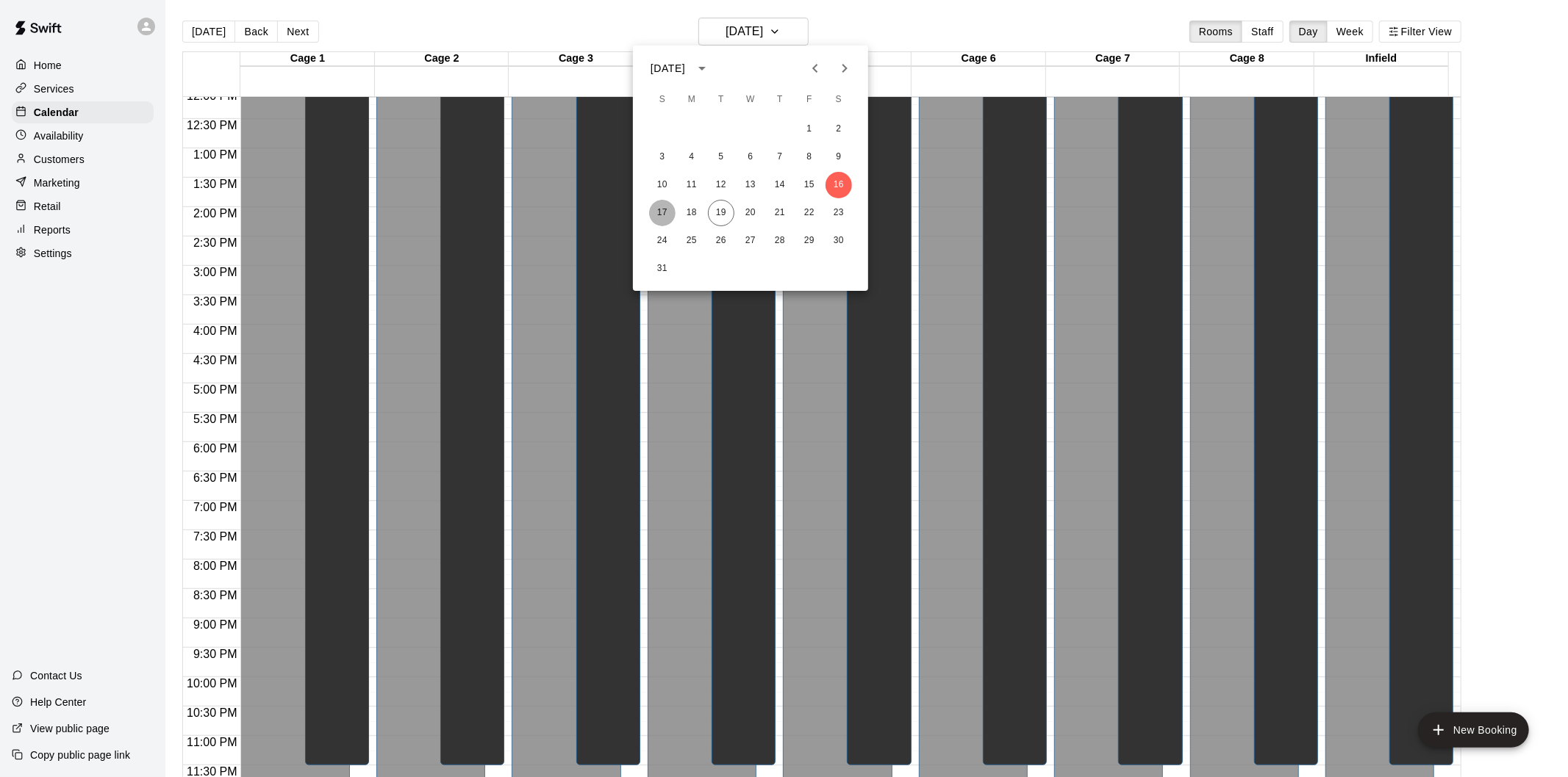
click at [657, 214] on button "17" at bounding box center [662, 213] width 27 height 27
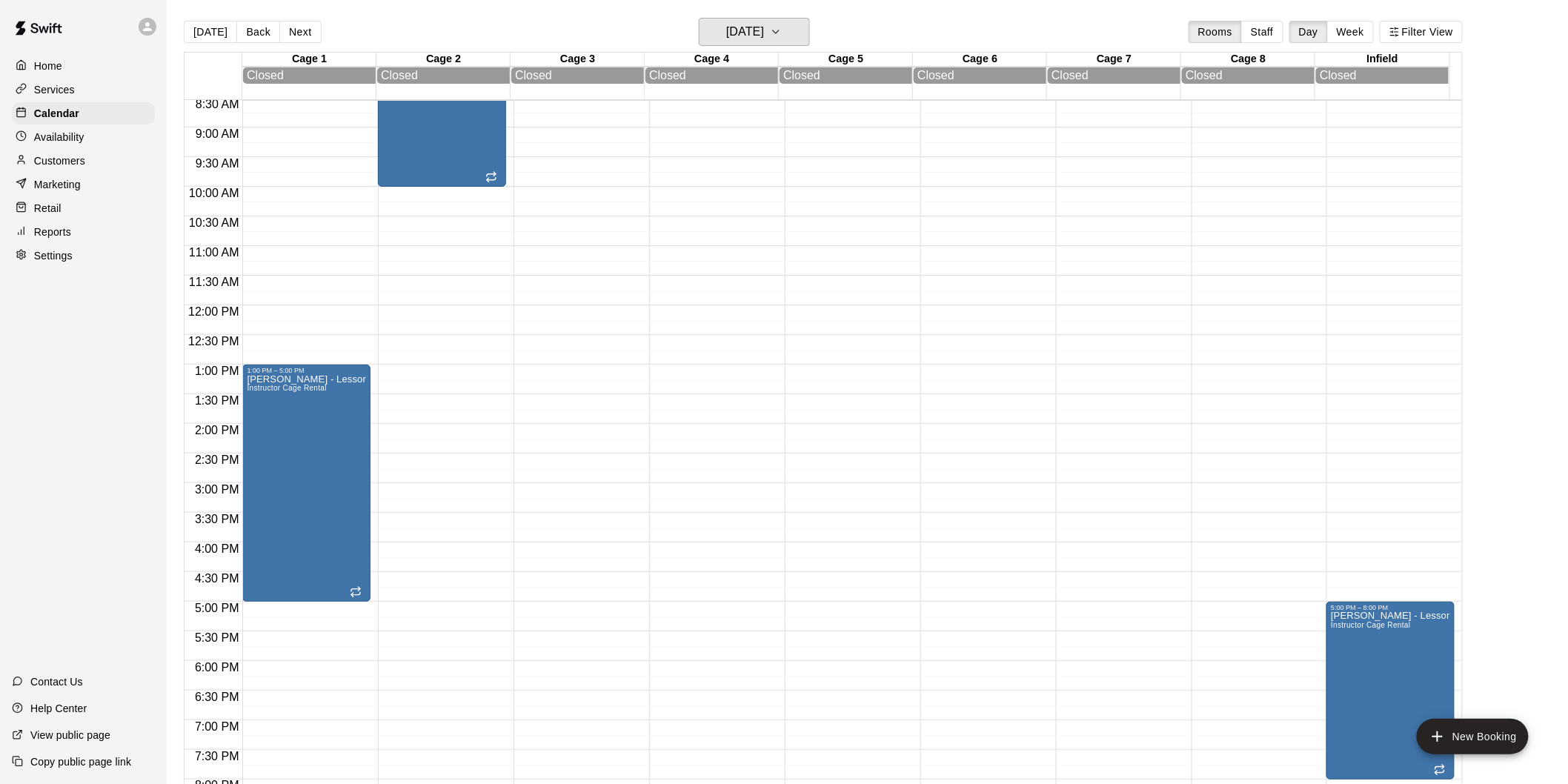
scroll to position [725, 0]
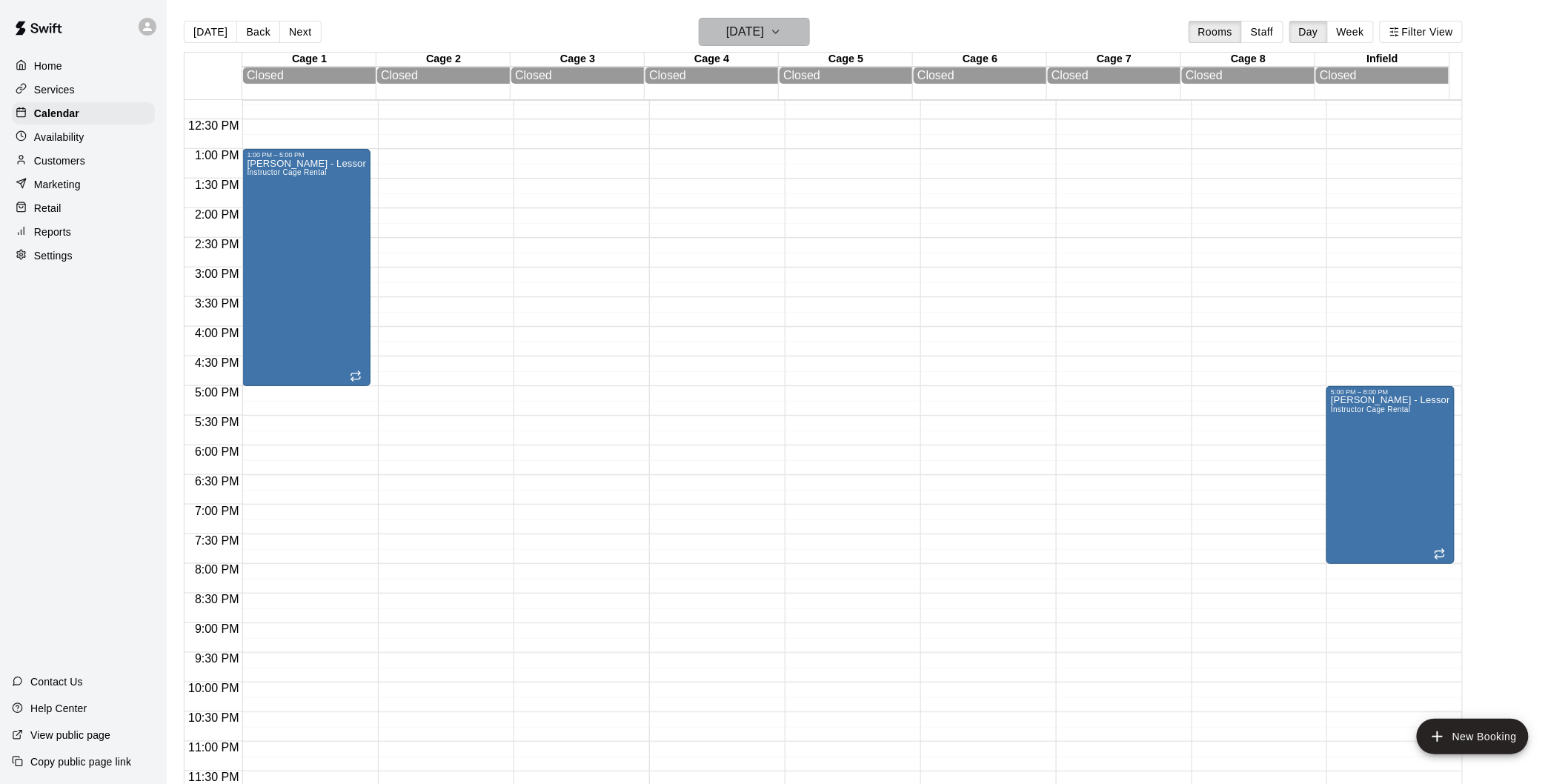
click at [726, 28] on h6 "[DATE]" at bounding box center [745, 32] width 38 height 21
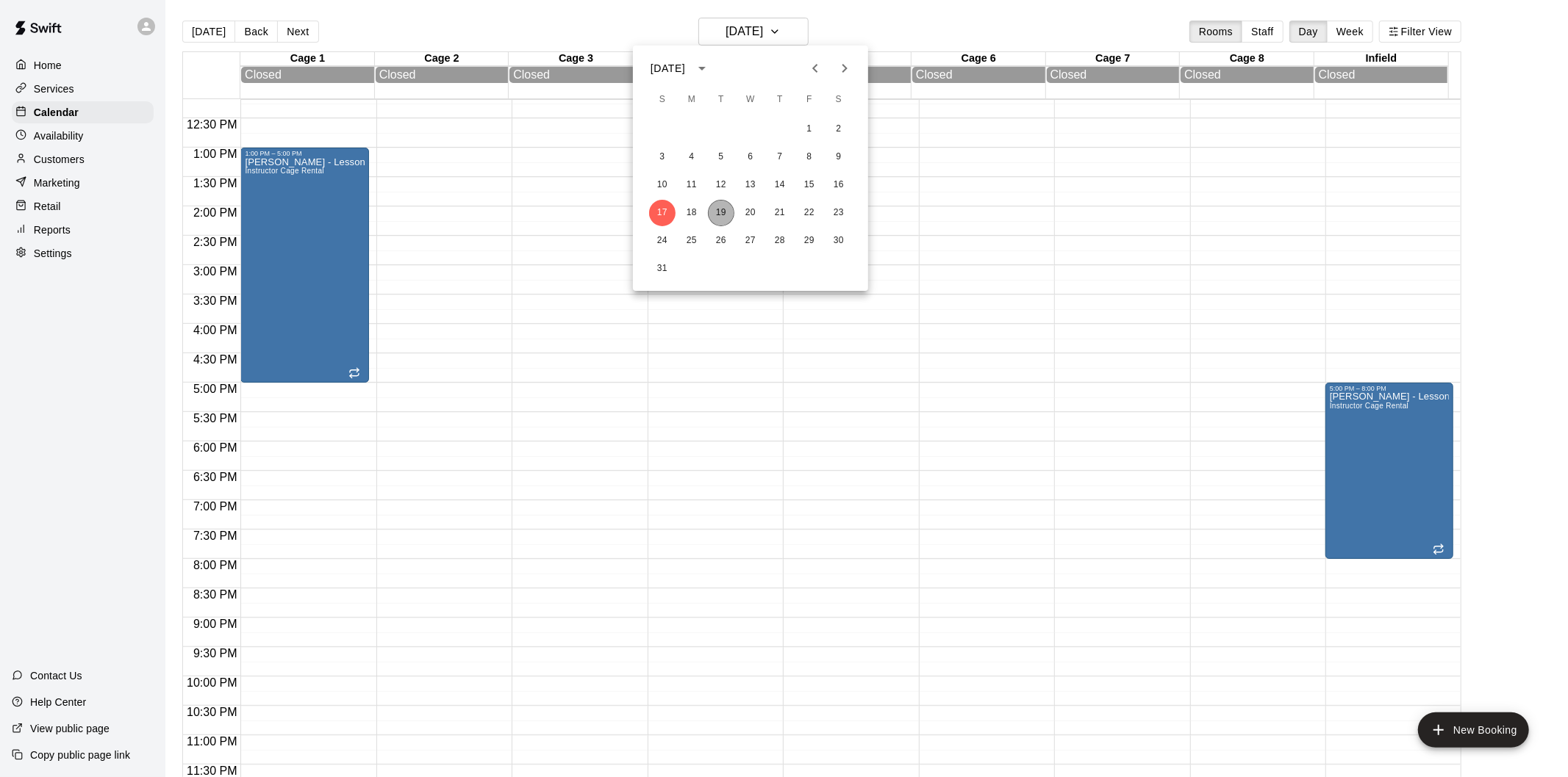
click at [725, 211] on button "19" at bounding box center [721, 213] width 27 height 27
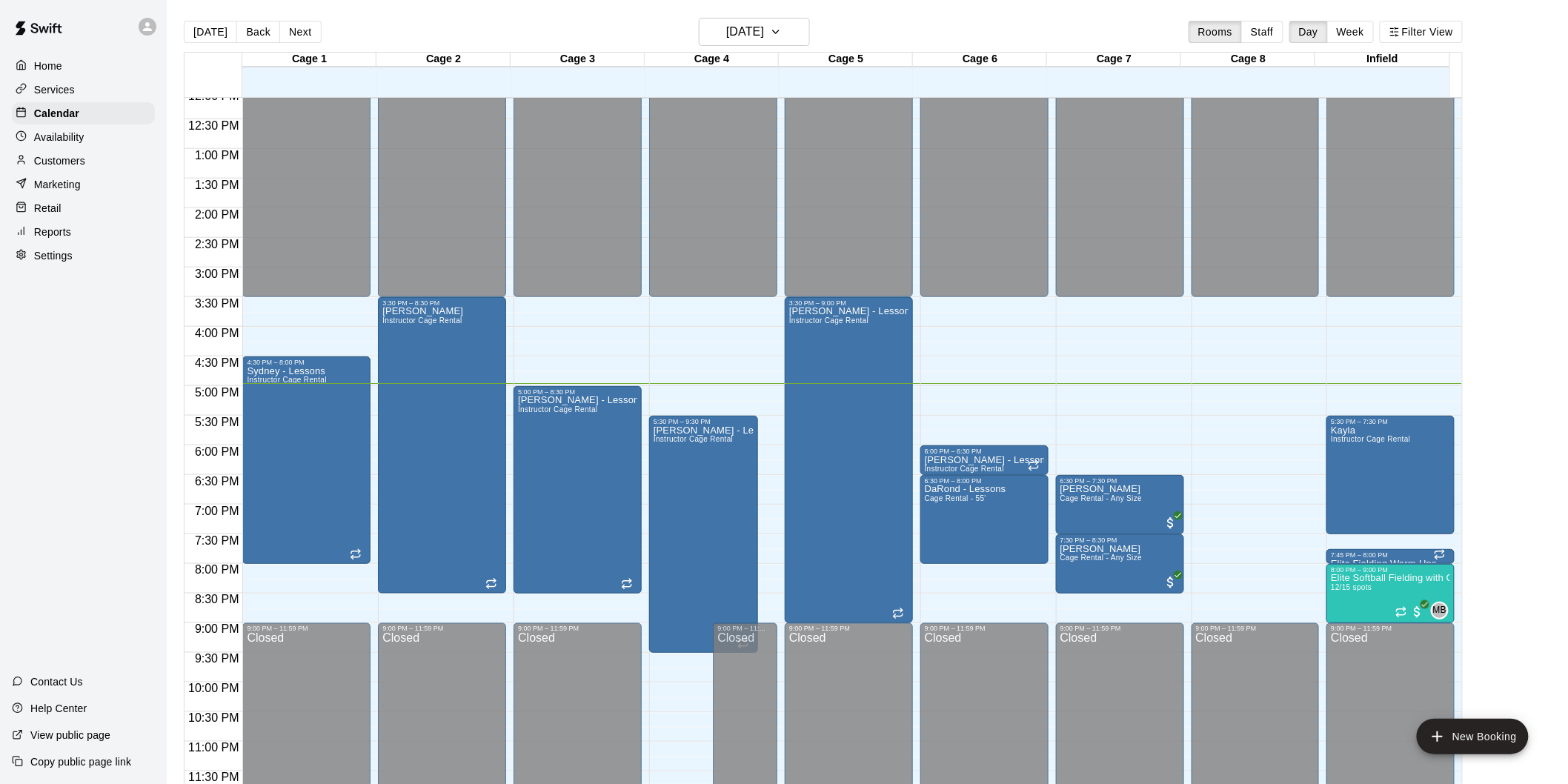
click at [1264, 24] on button "Staff" at bounding box center [1262, 32] width 42 height 22
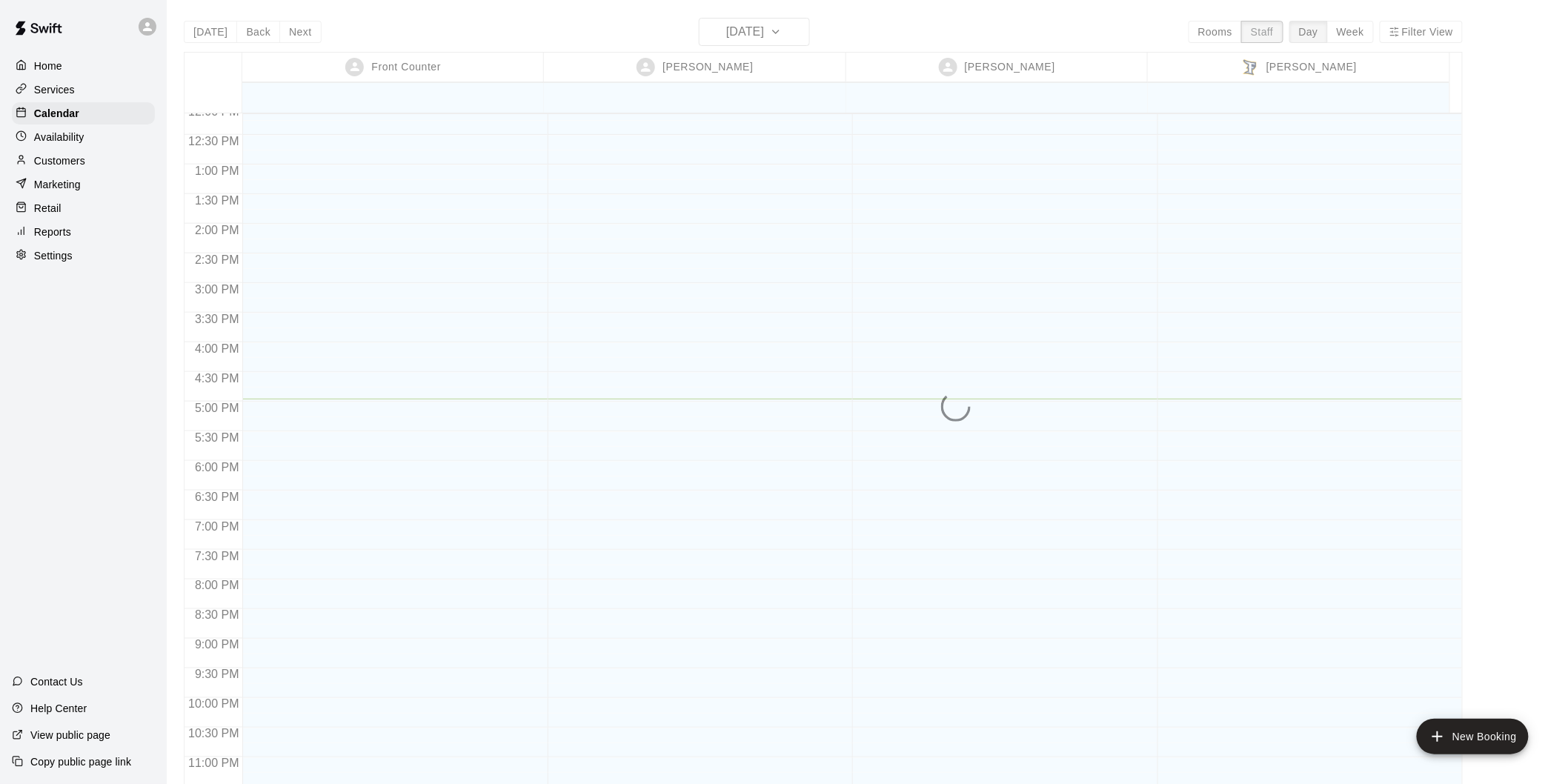
scroll to position [725, 0]
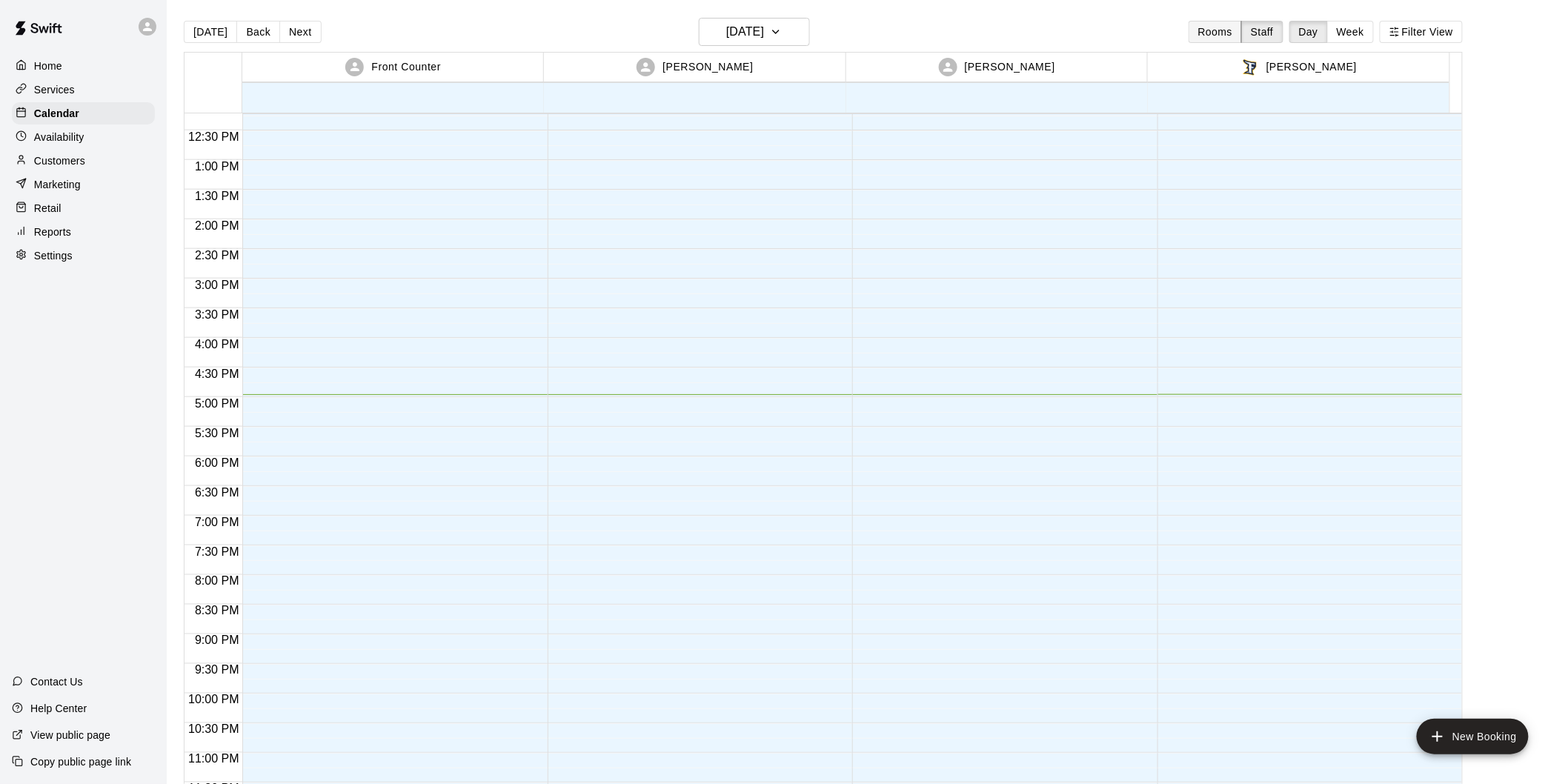
click at [1222, 29] on button "Rooms" at bounding box center [1215, 32] width 53 height 22
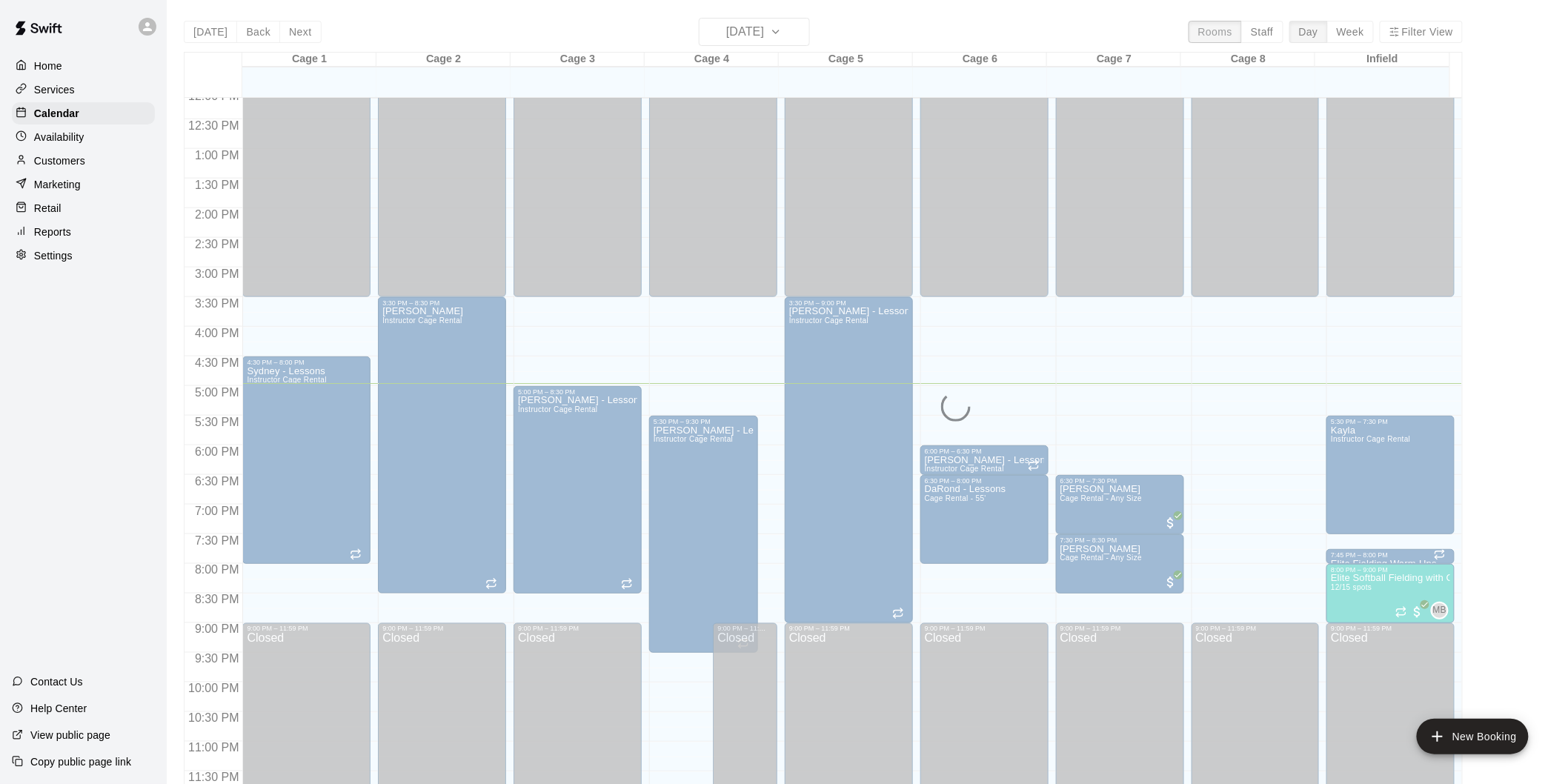
scroll to position [675, 0]
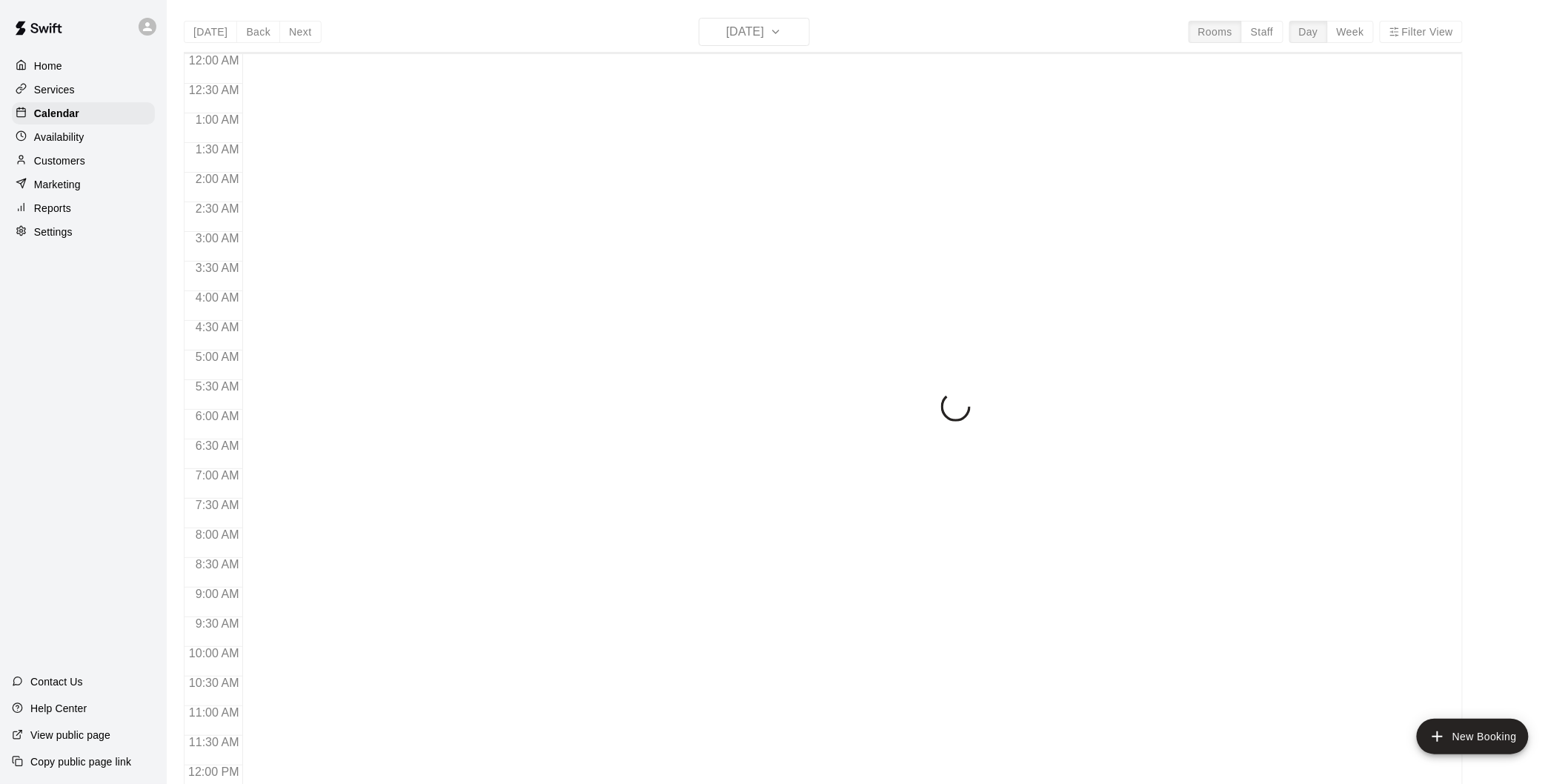
scroll to position [675, 0]
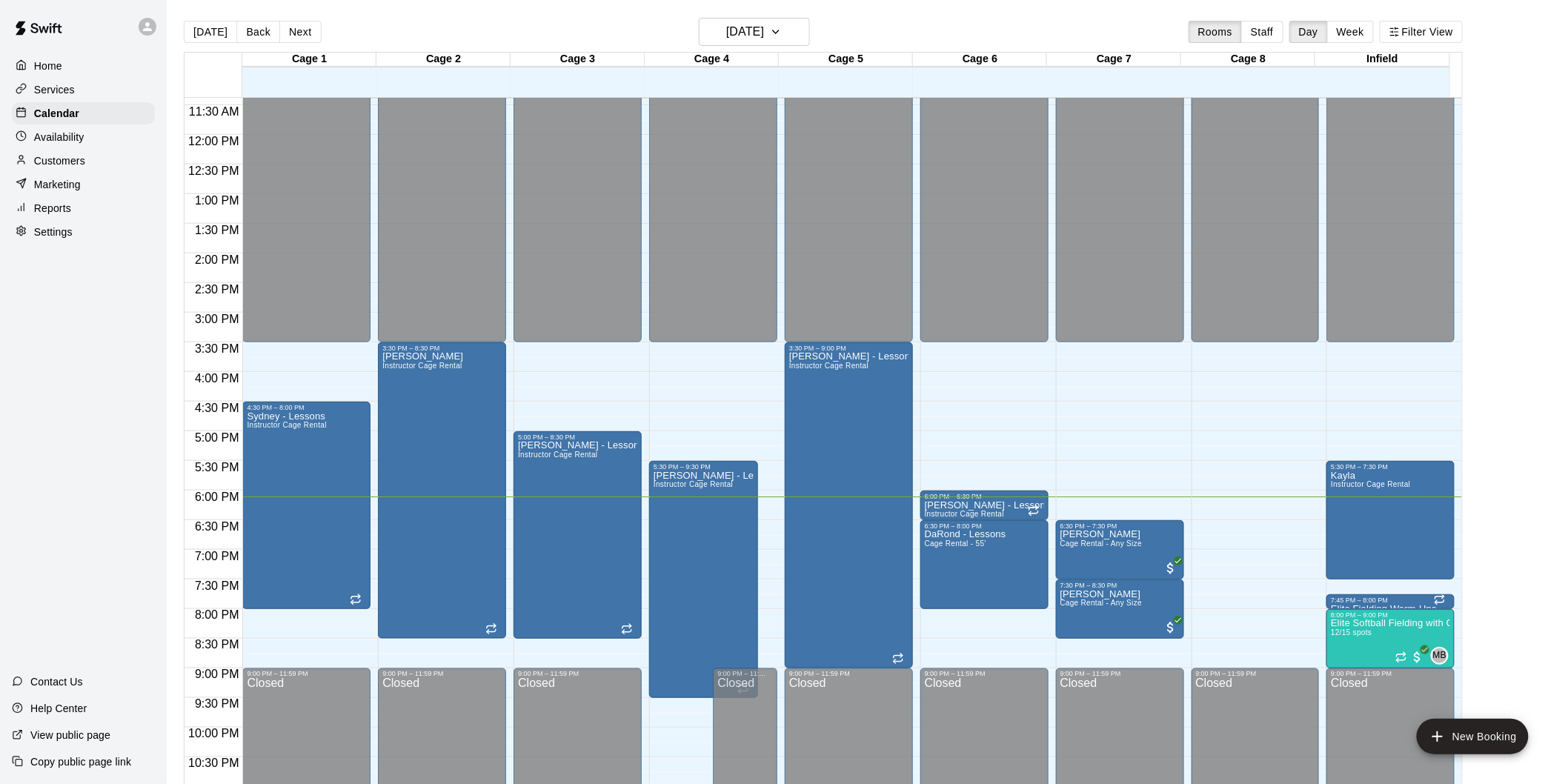
click at [67, 525] on div "Home Services Calendar Availability Customers Marketing Reports Settings Contac…" at bounding box center [83, 392] width 166 height 784
click at [0, 230] on div "Home Services Calendar Availability Customers Marketing Reports Settings" at bounding box center [83, 148] width 166 height 191
click at [764, 34] on h6 "[DATE]" at bounding box center [745, 32] width 38 height 21
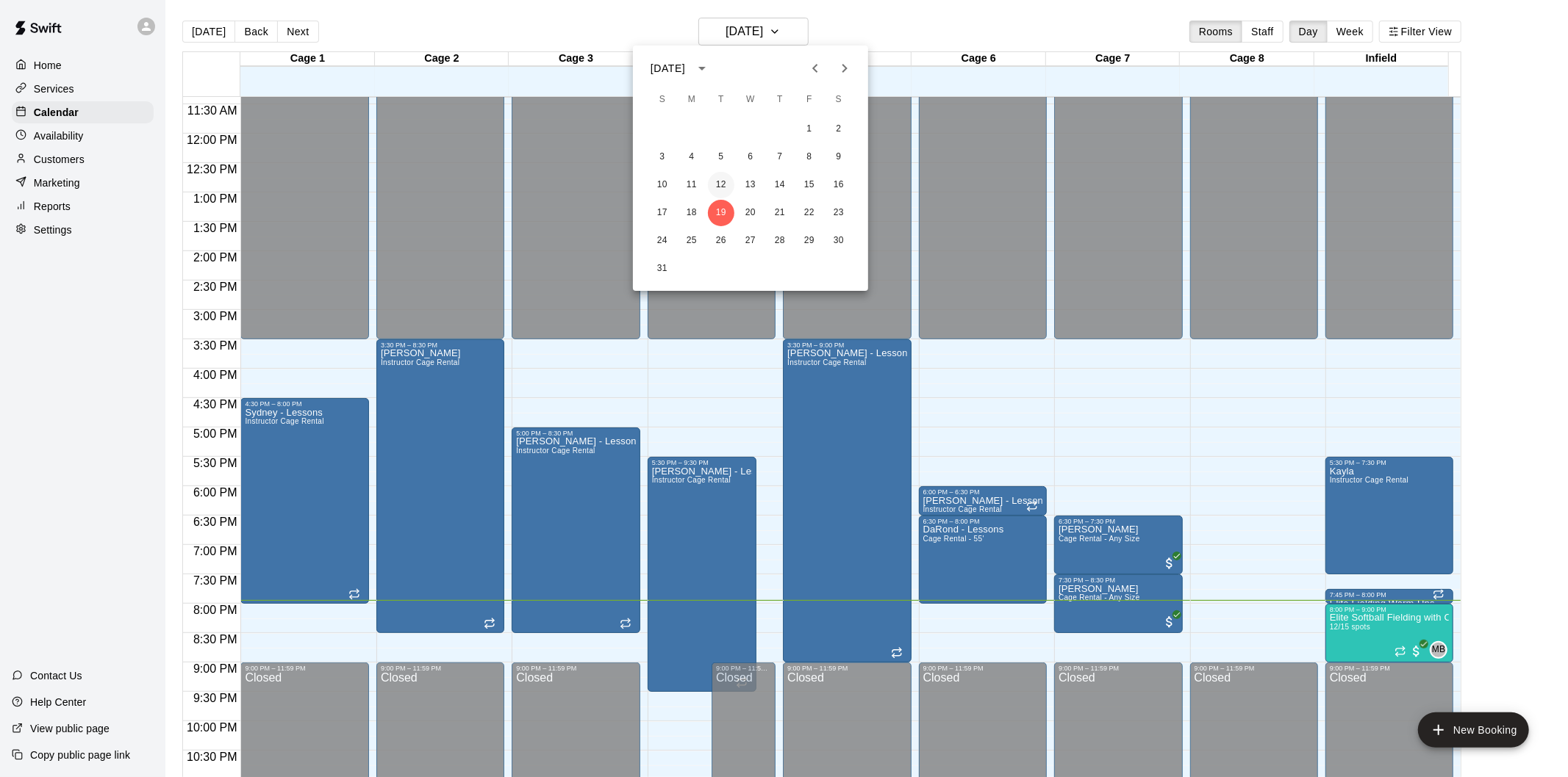
click at [716, 183] on button "12" at bounding box center [721, 185] width 27 height 27
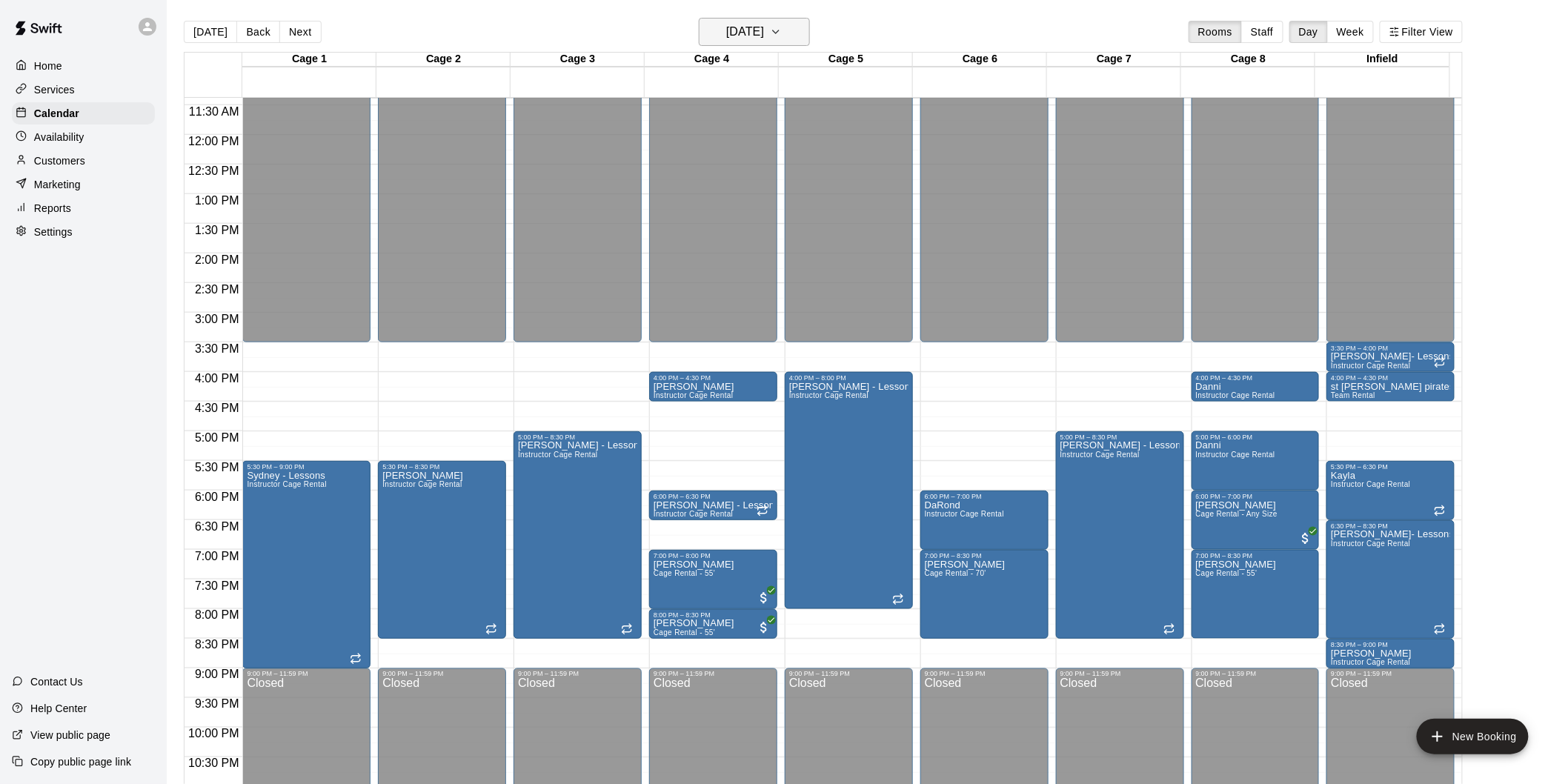
click at [728, 22] on h6 "[DATE]" at bounding box center [745, 32] width 38 height 21
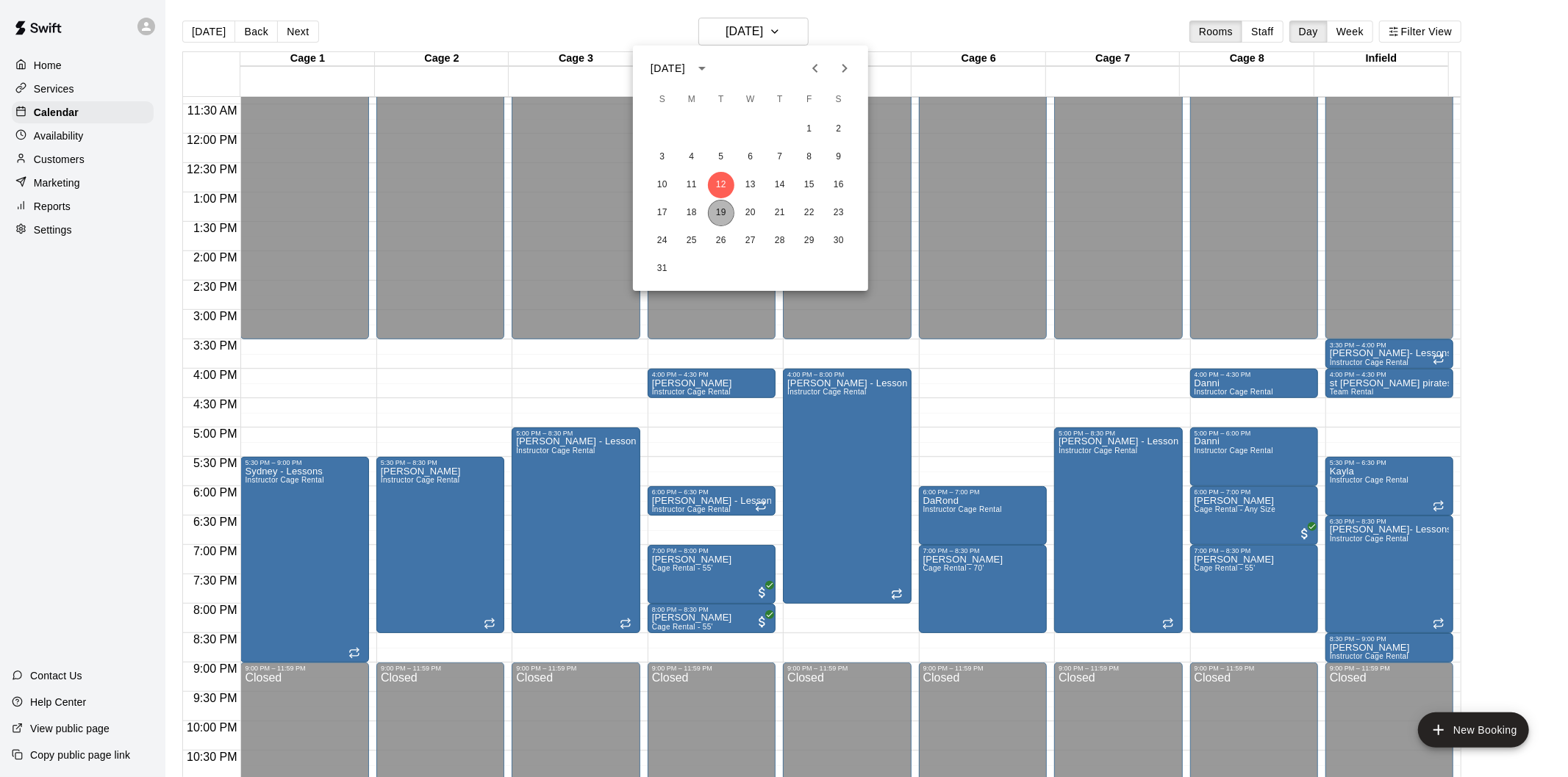
click at [721, 208] on button "19" at bounding box center [721, 213] width 27 height 27
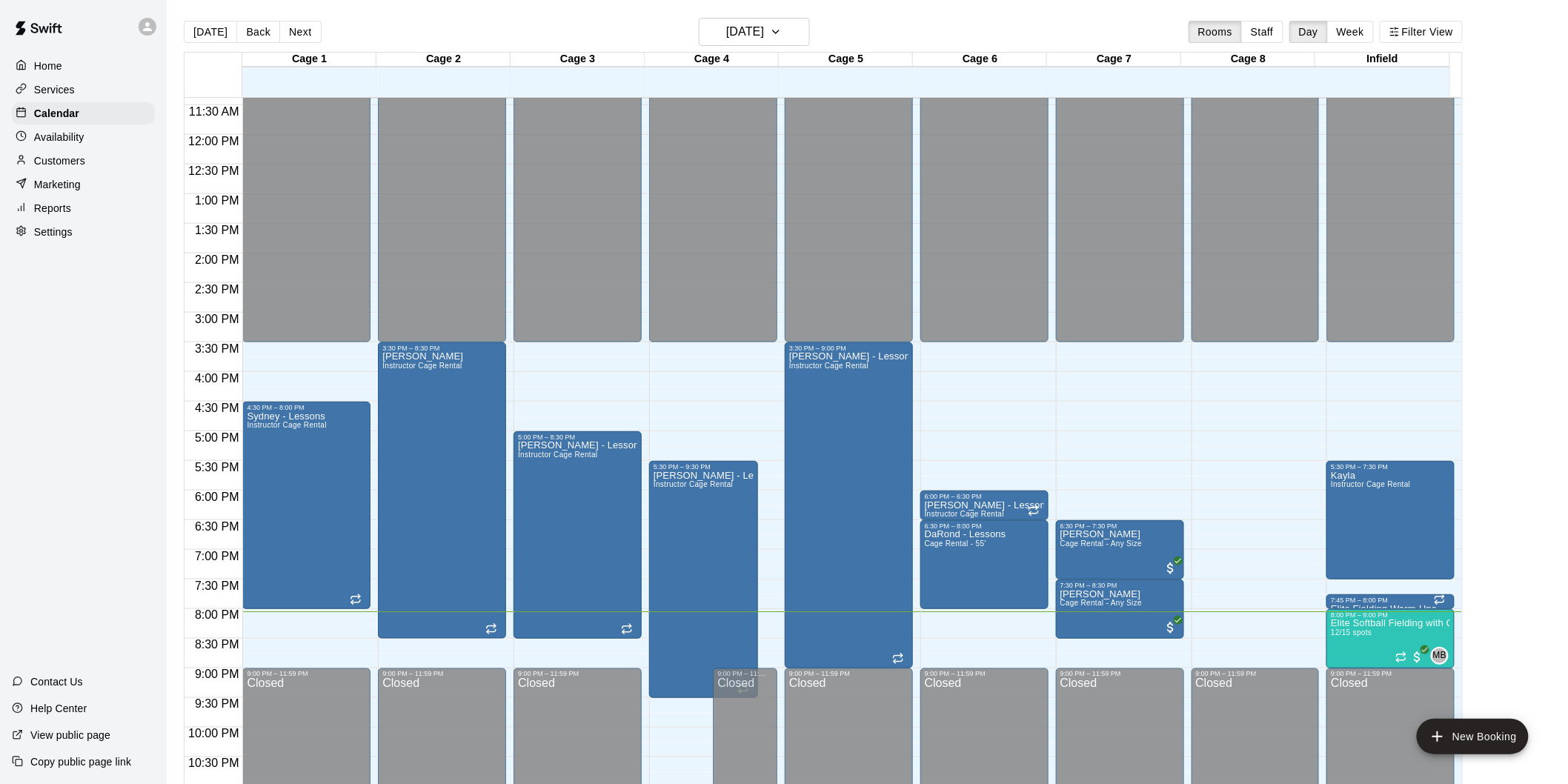
click at [93, 783] on div "Contact Us Help Center View public page Copy public page link" at bounding box center [83, 726] width 166 height 115
click at [743, 27] on h6 "[DATE]" at bounding box center [745, 32] width 38 height 21
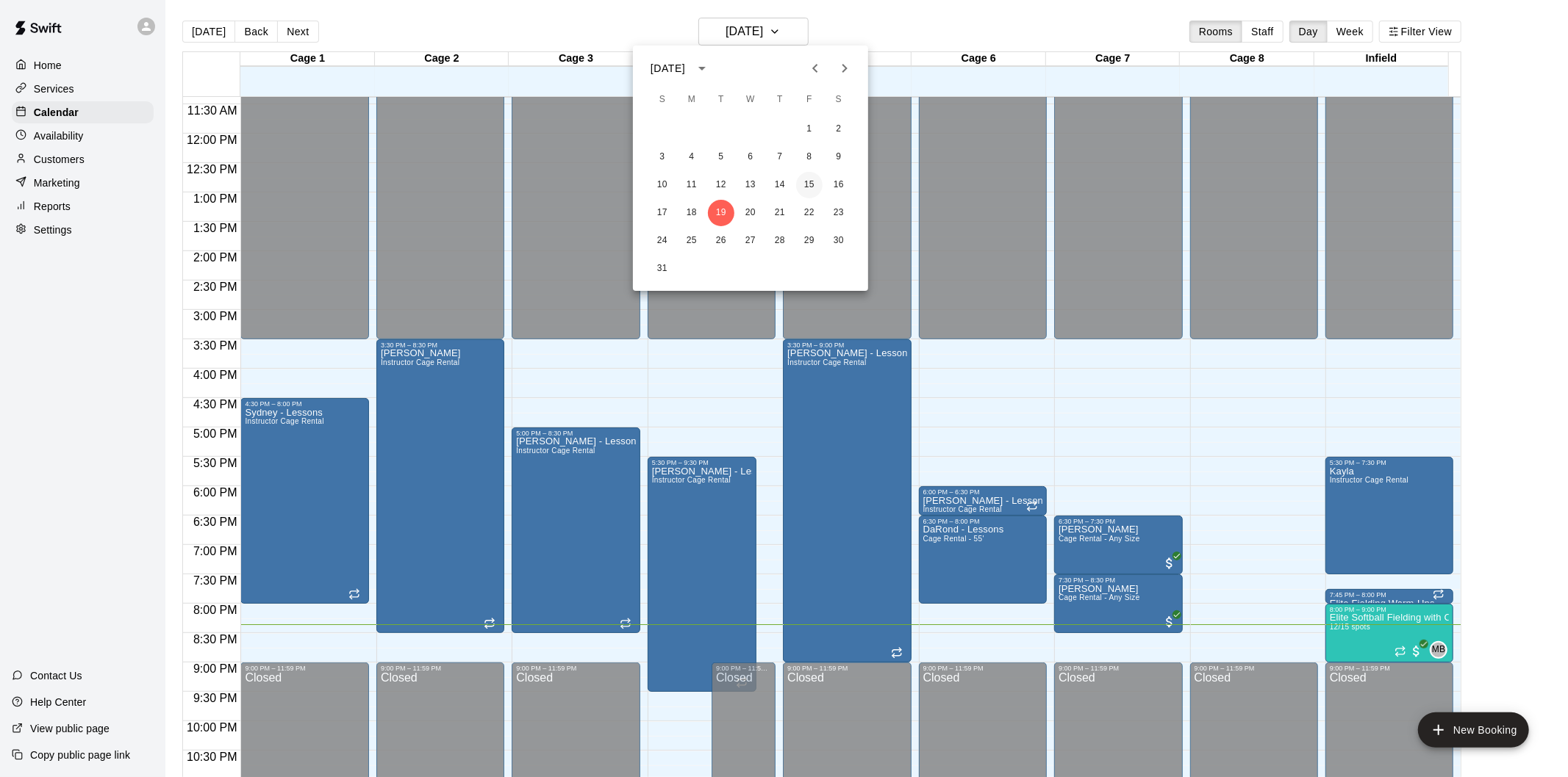
click at [811, 183] on button "15" at bounding box center [810, 185] width 27 height 27
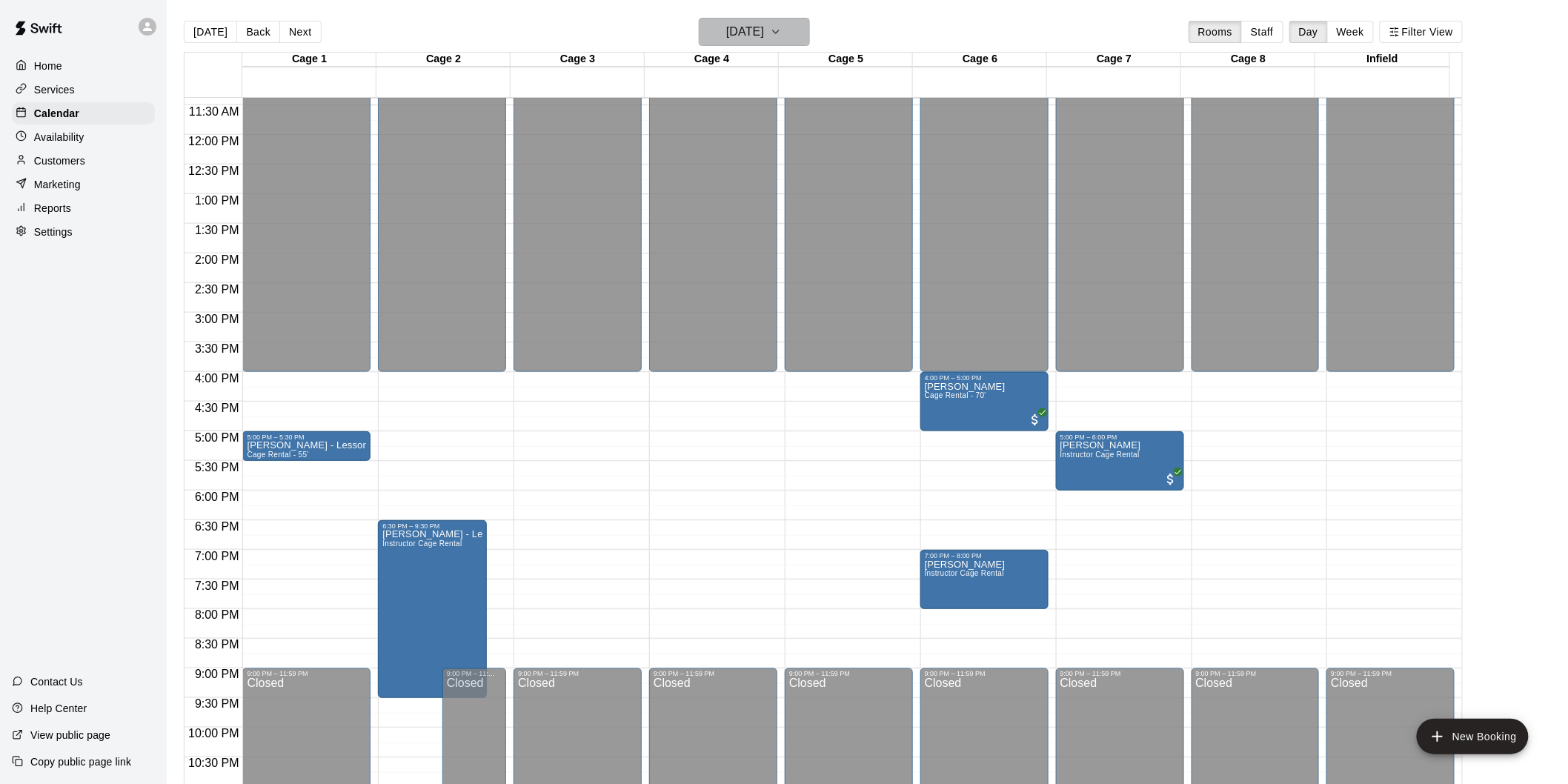
click at [753, 38] on h6 "Friday Aug 15" at bounding box center [745, 32] width 38 height 21
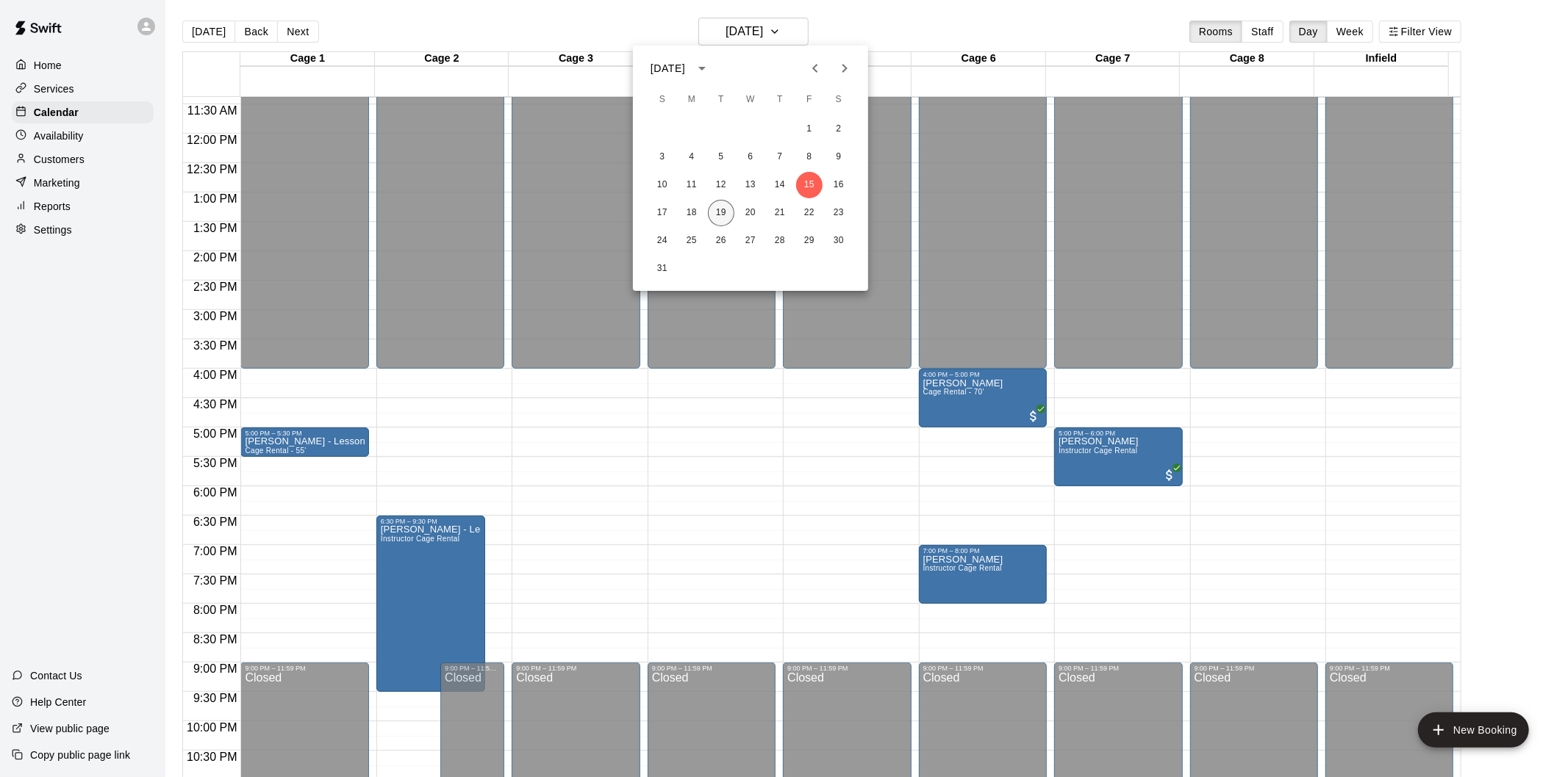
click at [718, 213] on button "19" at bounding box center [721, 213] width 27 height 27
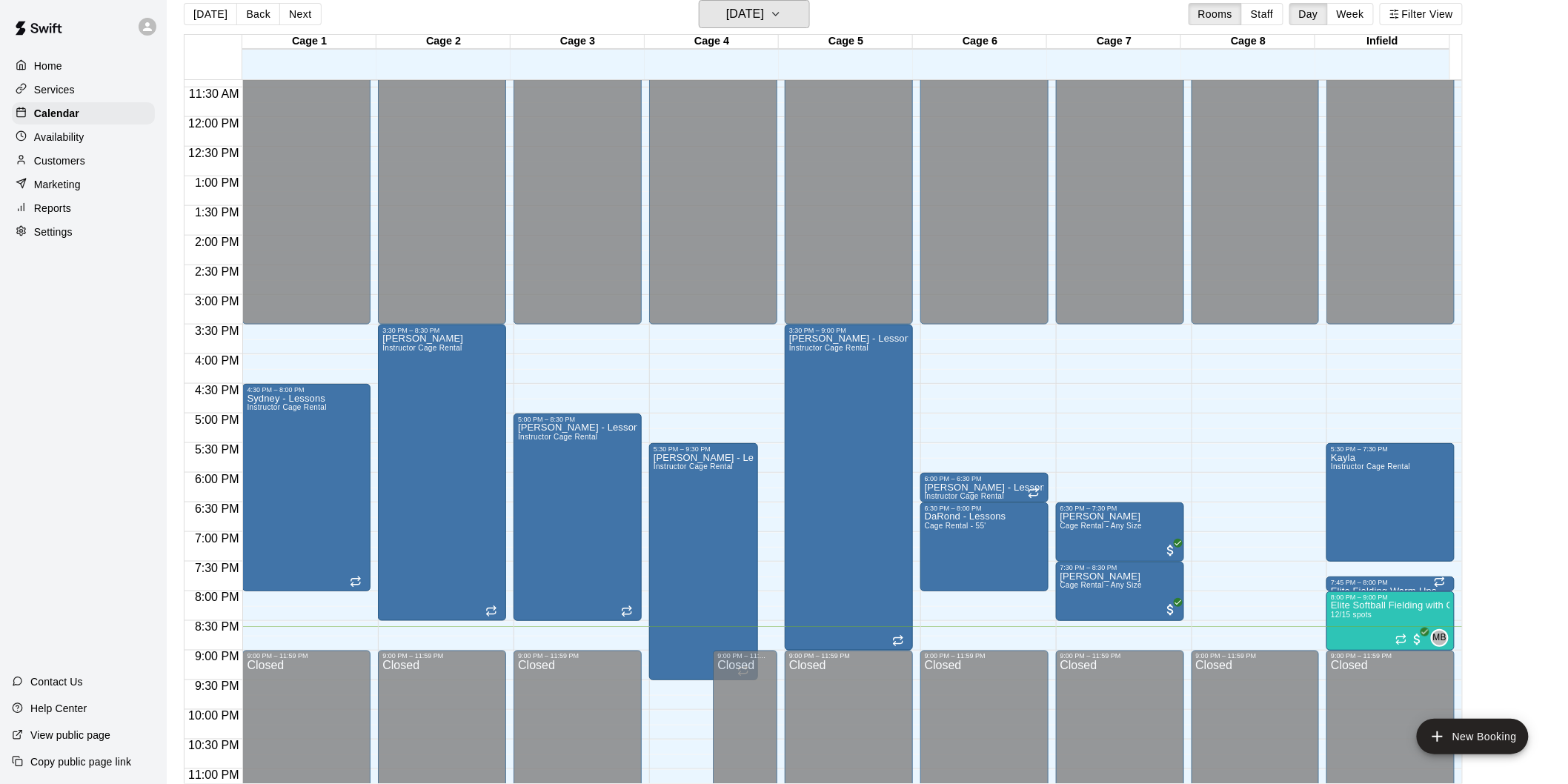
scroll to position [24, 0]
